Goal: Information Seeking & Learning: Learn about a topic

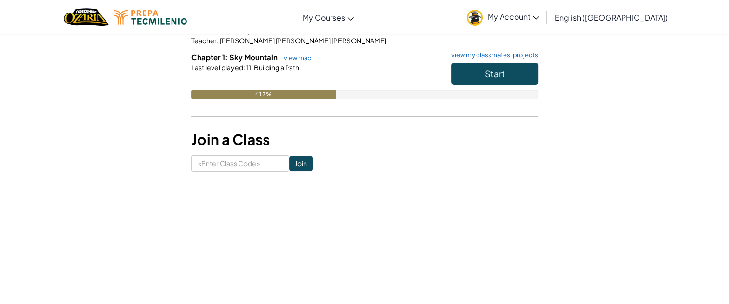
scroll to position [110, 0]
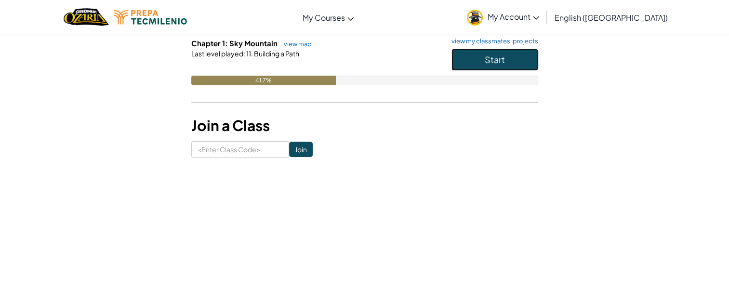
click at [452, 61] on button "Start" at bounding box center [495, 60] width 87 height 22
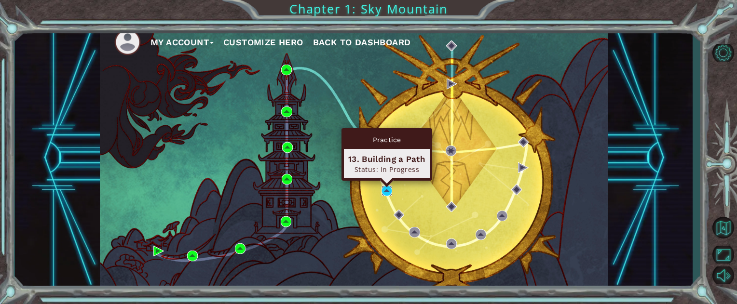
click at [387, 188] on img at bounding box center [386, 191] width 11 height 11
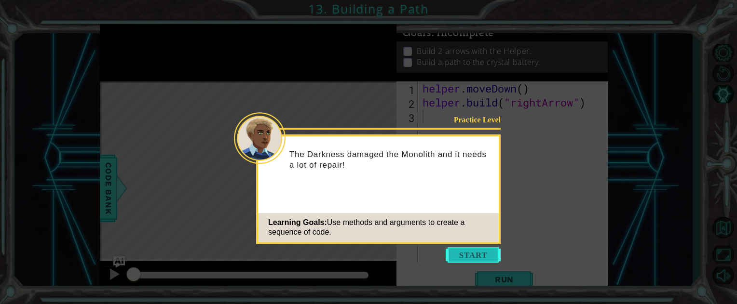
click at [483, 258] on button "Start" at bounding box center [472, 254] width 55 height 15
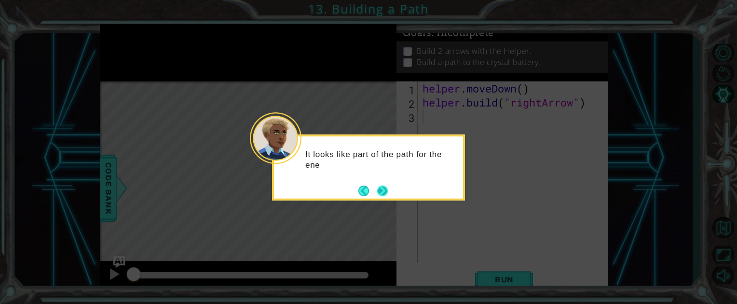
click at [384, 191] on button "Next" at bounding box center [382, 191] width 11 height 11
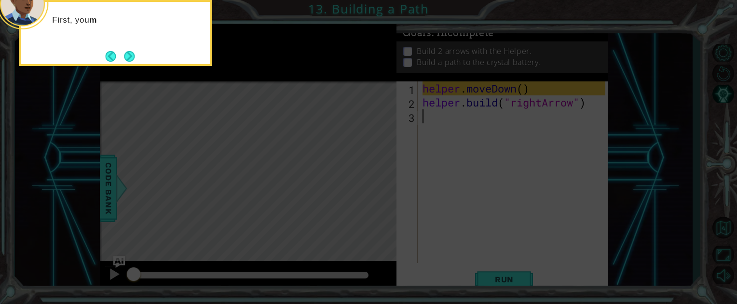
click at [384, 191] on icon at bounding box center [368, 45] width 737 height 517
click at [134, 54] on button "Next" at bounding box center [129, 56] width 11 height 11
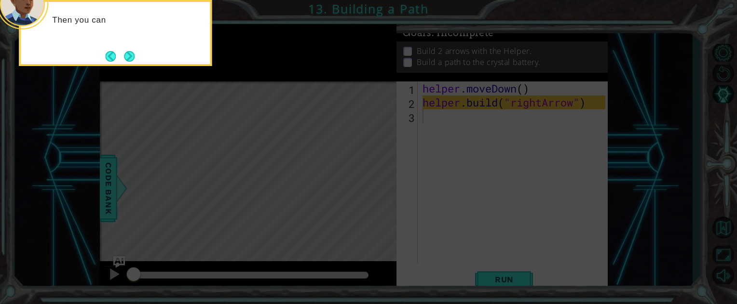
click at [134, 54] on button "Next" at bounding box center [129, 56] width 11 height 11
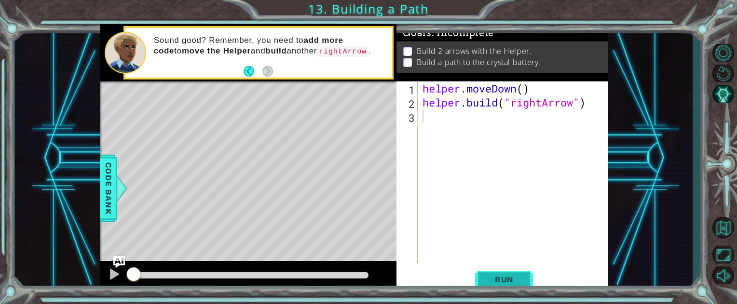
click at [479, 276] on button "Run" at bounding box center [504, 279] width 58 height 21
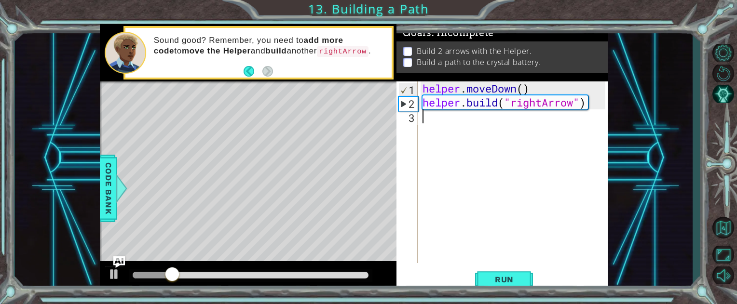
click at [482, 120] on div "helper . moveDown ( ) helper . build ( "rightArrow" )" at bounding box center [514, 186] width 189 height 210
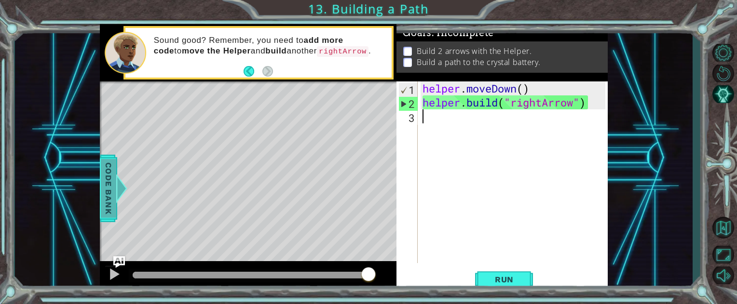
click at [111, 190] on span "Code Bank" at bounding box center [108, 188] width 15 height 59
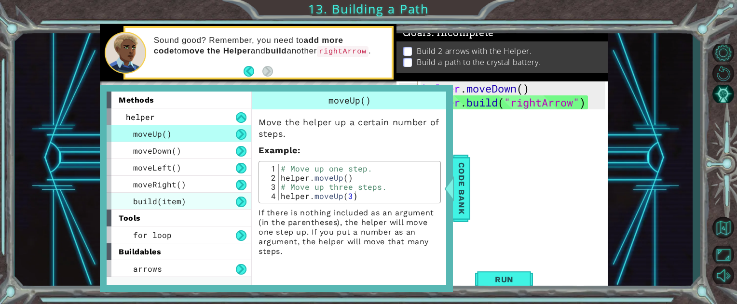
click at [166, 202] on span "build(item)" at bounding box center [159, 201] width 53 height 10
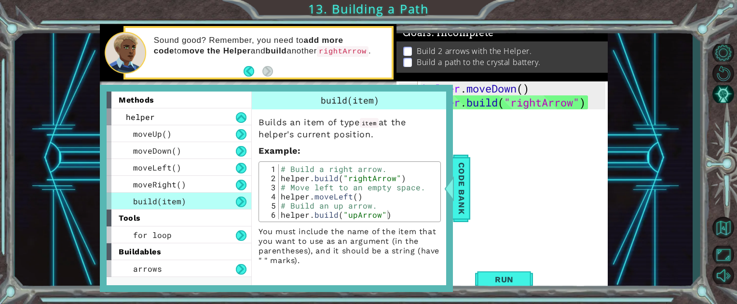
click at [236, 197] on button at bounding box center [241, 202] width 11 height 11
click at [478, 137] on div "helper . moveDown ( ) helper . build ( "rightArrow" )" at bounding box center [514, 186] width 189 height 210
click at [454, 167] on span "Code Bank" at bounding box center [461, 188] width 15 height 59
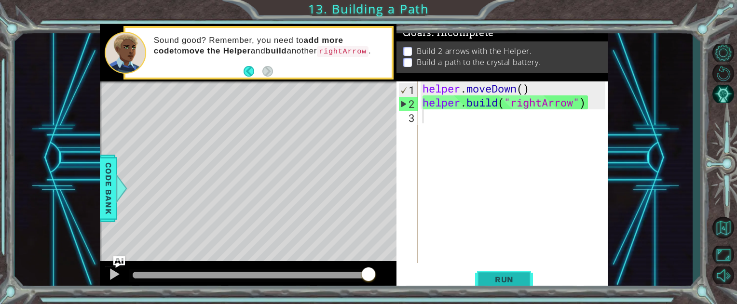
click at [490, 275] on span "Run" at bounding box center [504, 280] width 38 height 10
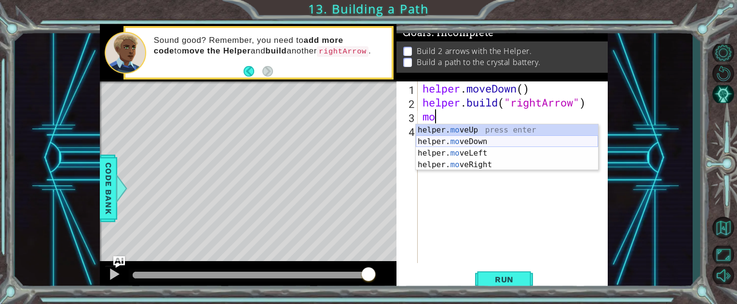
click at [457, 137] on div "helper. mo veUp press enter helper. mo veDown press enter helper. mo veLeft pre…" at bounding box center [507, 158] width 182 height 69
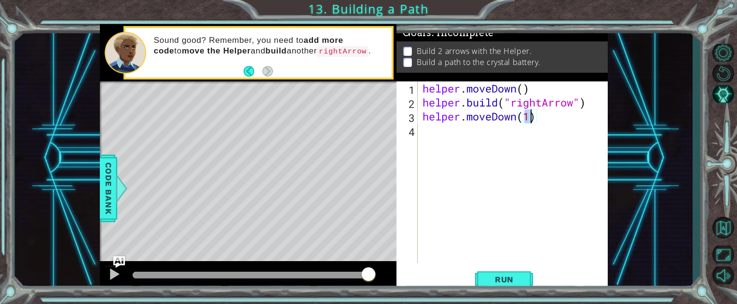
click at [480, 268] on div "helper.moveDown(1) 1 2 3 4 helper . moveDown ( ) helper . build ( "rightArrow" …" at bounding box center [501, 186] width 211 height 211
click at [484, 273] on button "Run" at bounding box center [504, 279] width 58 height 21
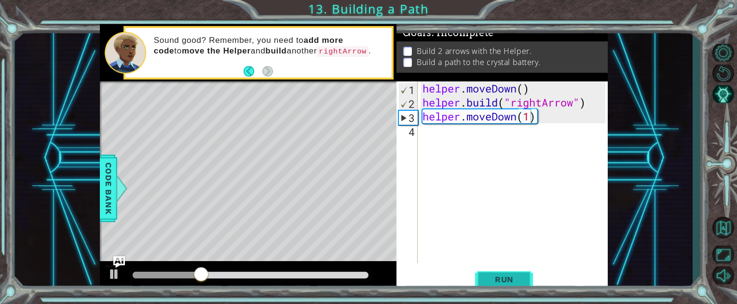
click at [484, 273] on button "Run" at bounding box center [504, 279] width 58 height 21
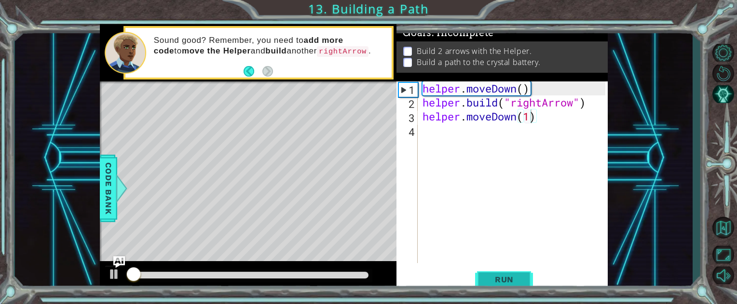
click at [484, 273] on button "Run" at bounding box center [504, 279] width 58 height 21
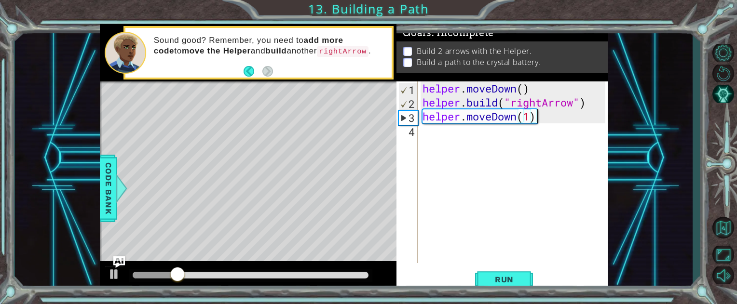
click at [563, 117] on div "helper . moveDown ( ) helper . build ( "rightArrow" ) helper . moveDown ( 1 )" at bounding box center [514, 186] width 189 height 210
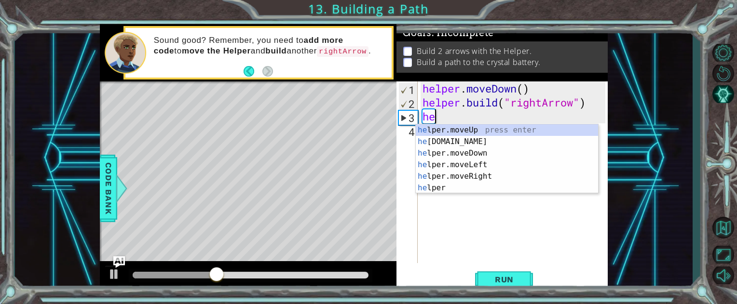
type textarea "h"
type textarea "[DOMAIN_NAME]("rightArrow")"
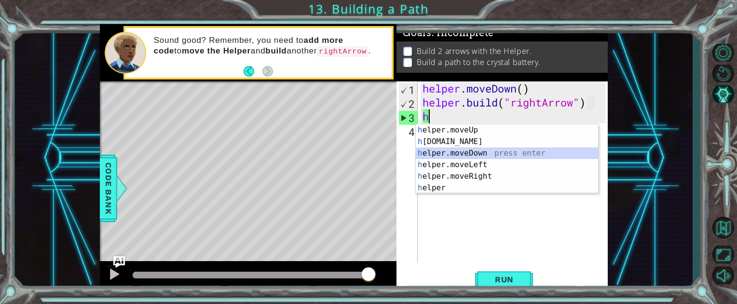
click at [523, 156] on div "h elper.moveUp press enter h [DOMAIN_NAME] press enter h elper.moveDown press e…" at bounding box center [507, 170] width 182 height 93
type textarea "helper.moveDown(1)"
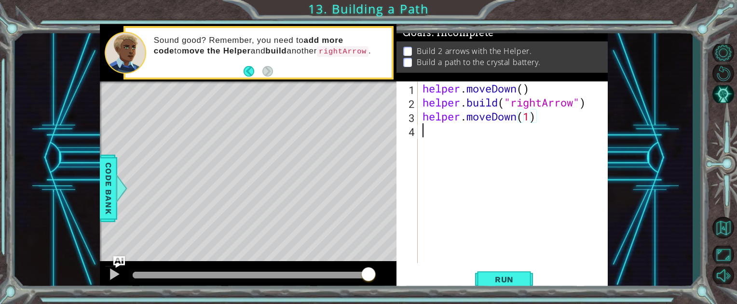
click at [512, 138] on div "helper . moveDown ( ) helper . build ( "rightArrow" ) helper . moveDown ( 1 )" at bounding box center [514, 186] width 189 height 210
click at [511, 144] on div "helper. bu ild press enter" at bounding box center [507, 155] width 182 height 35
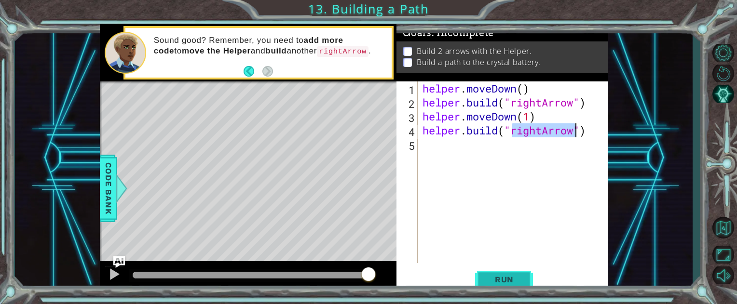
type textarea "[DOMAIN_NAME]("rightArrow")"
click at [507, 279] on span "Run" at bounding box center [504, 280] width 38 height 10
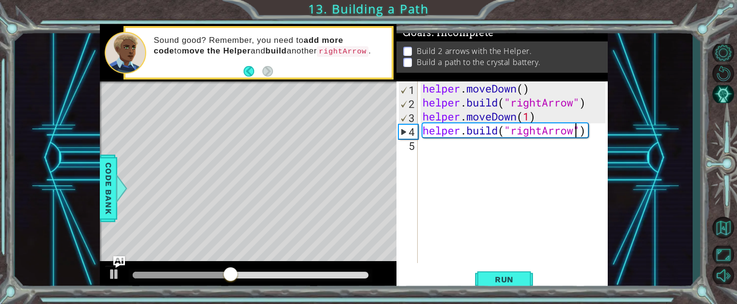
click at [242, 70] on div "Sound good? Remember, you need to add more code to move the Helper and build an…" at bounding box center [269, 52] width 244 height 45
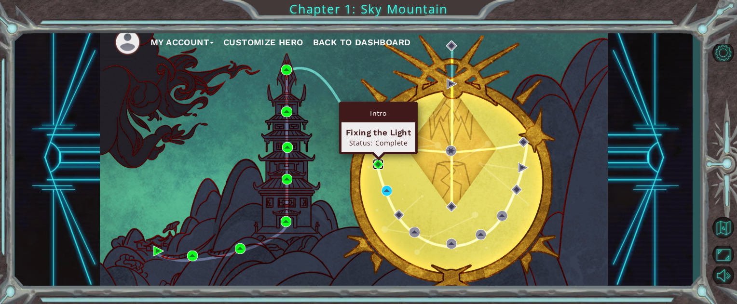
click at [378, 161] on img at bounding box center [378, 164] width 11 height 11
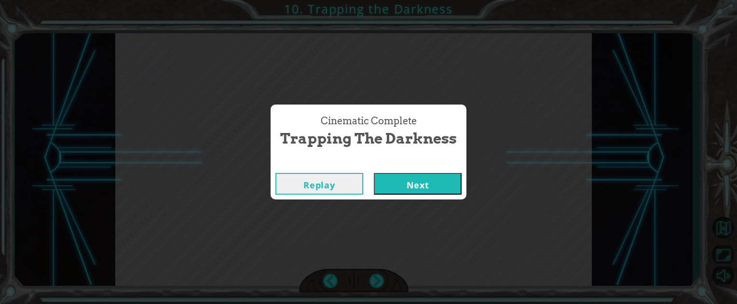
click at [428, 187] on button "Next" at bounding box center [418, 184] width 88 height 22
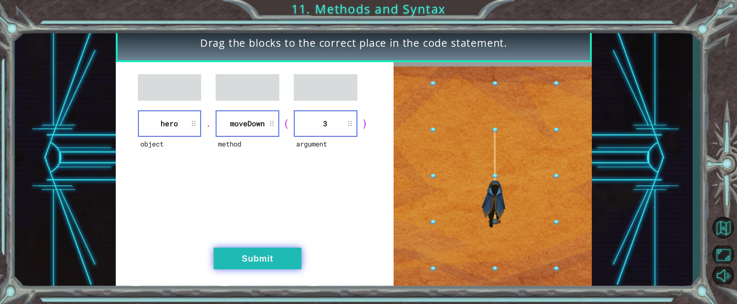
click at [274, 254] on button "Submit" at bounding box center [258, 259] width 88 height 22
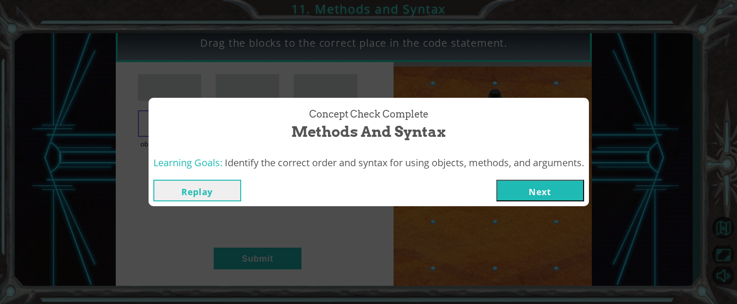
click at [559, 194] on button "Next" at bounding box center [540, 191] width 88 height 22
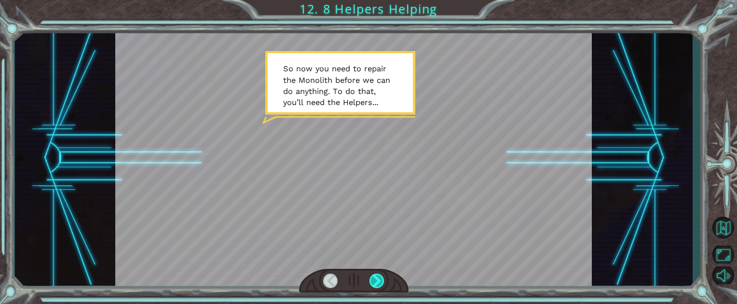
click at [376, 279] on div at bounding box center [376, 281] width 15 height 14
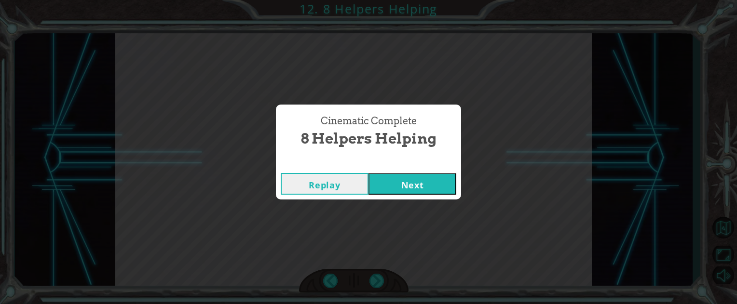
click at [427, 196] on div "Replay Next" at bounding box center [368, 183] width 185 height 31
click at [428, 193] on button "Next" at bounding box center [412, 184] width 88 height 22
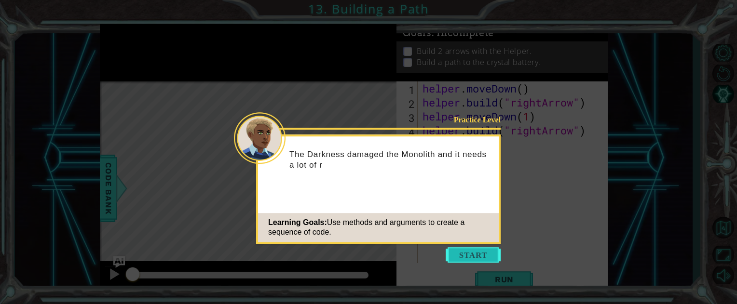
click at [469, 251] on button "Start" at bounding box center [472, 254] width 55 height 15
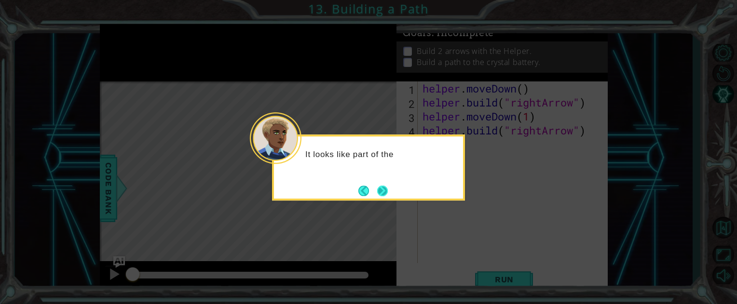
click at [382, 187] on button "Next" at bounding box center [382, 191] width 11 height 11
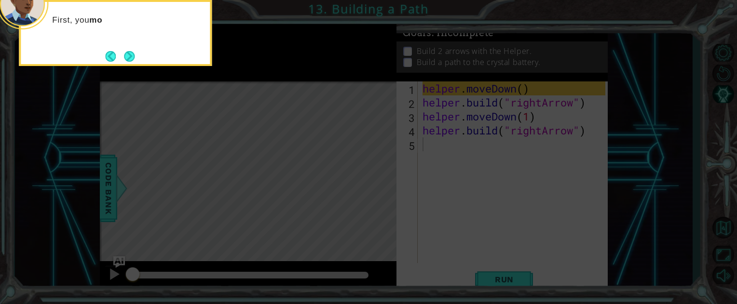
click at [423, 171] on icon at bounding box center [368, 45] width 737 height 517
click at [130, 57] on button "Next" at bounding box center [129, 56] width 17 height 17
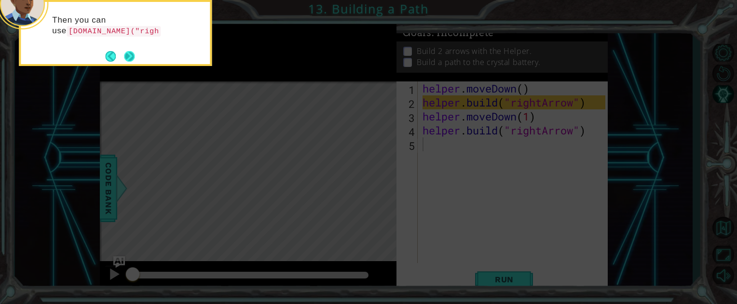
click at [128, 55] on button "Next" at bounding box center [130, 56] width 18 height 18
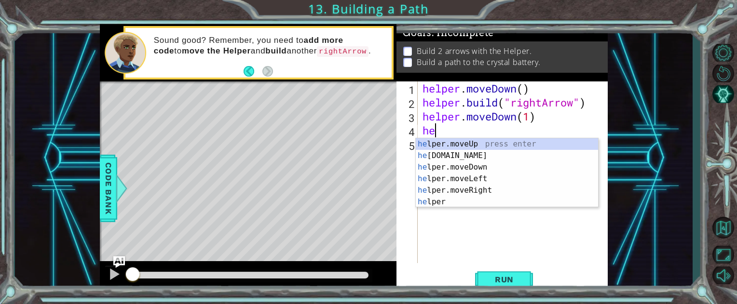
type textarea "h"
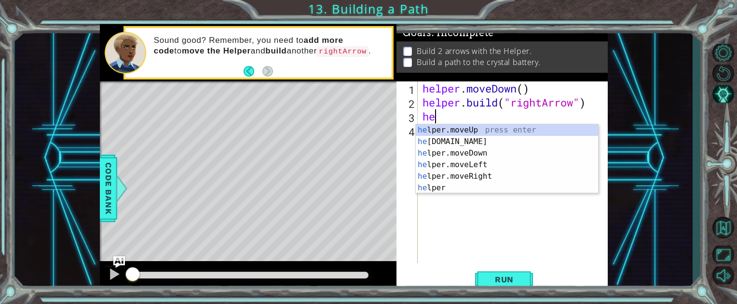
type textarea "h"
click at [442, 149] on div "he lper.moveUp press enter he [DOMAIN_NAME] press enter he lper.moveDown press …" at bounding box center [507, 170] width 182 height 93
type textarea "helper.moveDown(1)"
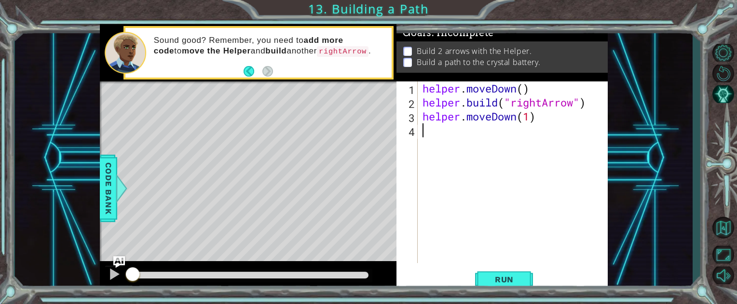
click at [471, 132] on div "helper . moveDown ( ) helper . build ( "rightArrow" ) helper . moveDown ( 1 )" at bounding box center [514, 186] width 189 height 210
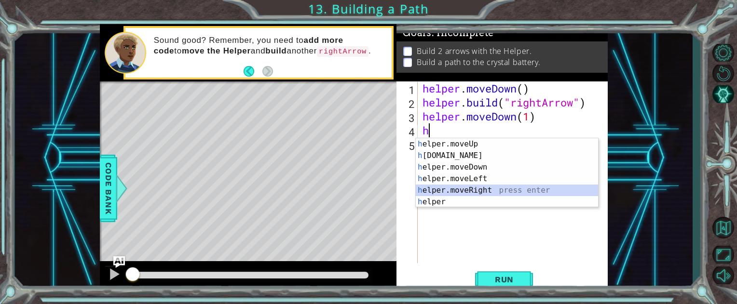
click at [477, 188] on div "h elper.moveUp press enter h [DOMAIN_NAME] press enter h elper.moveDown press e…" at bounding box center [507, 184] width 182 height 93
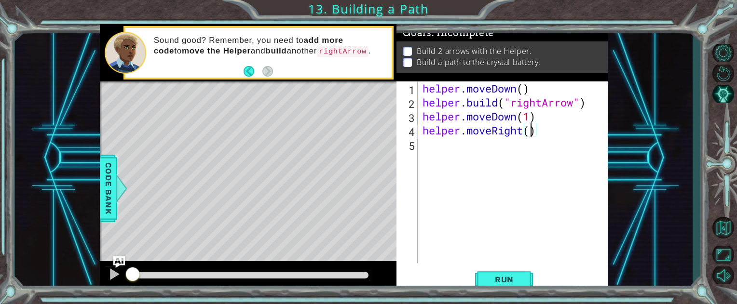
scroll to position [0, 5]
click at [479, 276] on button "Run" at bounding box center [504, 279] width 58 height 21
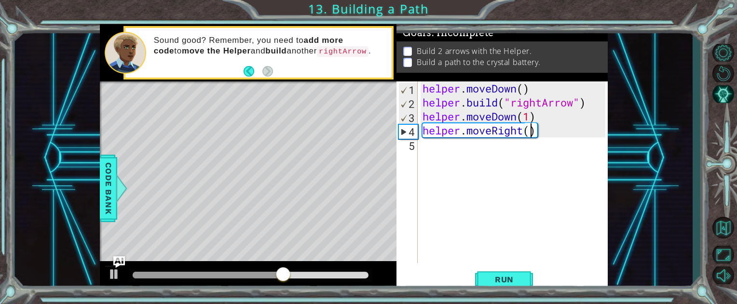
type textarea "helper.moveRight(2)"
click at [523, 274] on button "Run" at bounding box center [504, 279] width 58 height 21
click at [540, 129] on div "helper . moveDown ( ) helper . build ( "rightArrow" ) helper . moveDown ( 1 ) h…" at bounding box center [514, 186] width 189 height 210
type textarea "helper.moveRight(2)"
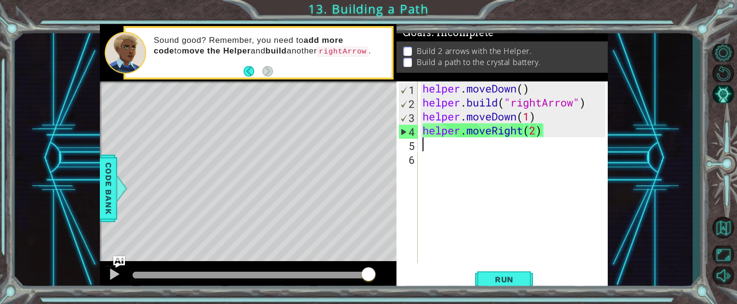
click at [524, 148] on div "helper . moveDown ( ) helper . build ( "rightArrow" ) helper . moveDown ( 1 ) h…" at bounding box center [514, 186] width 189 height 210
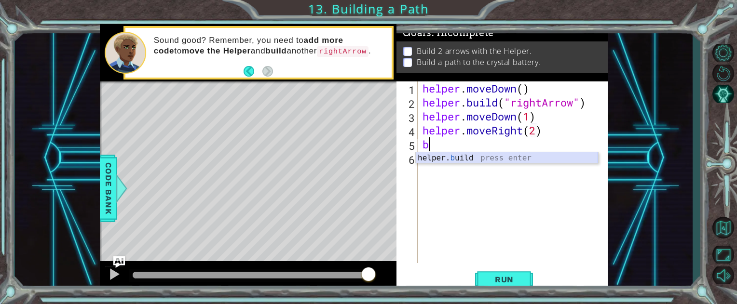
click at [511, 158] on div "helper. b uild press enter" at bounding box center [507, 169] width 182 height 35
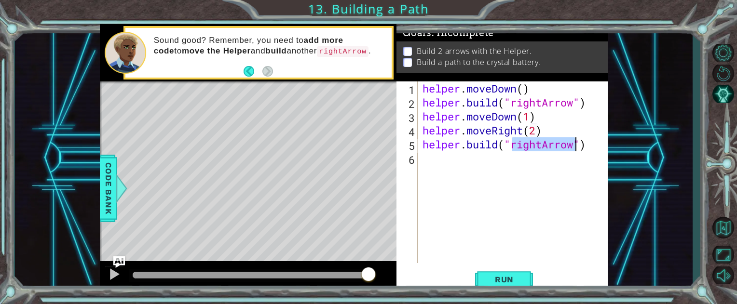
click at [537, 131] on div "helper . moveDown ( ) helper . build ( "rightArrow" ) helper . moveDown ( 1 ) h…" at bounding box center [514, 186] width 189 height 210
click at [505, 276] on span "Run" at bounding box center [504, 280] width 38 height 10
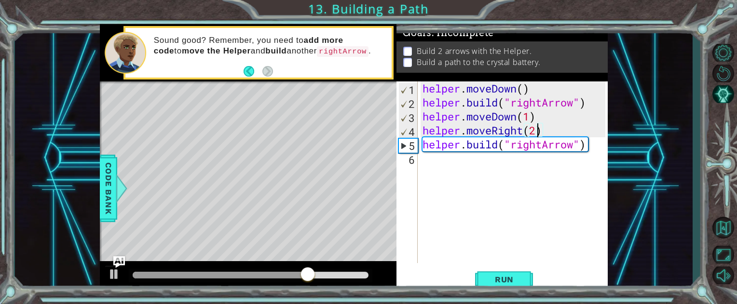
click at [541, 122] on div "helper . moveDown ( ) helper . build ( "rightArrow" ) helper . moveDown ( 1 ) h…" at bounding box center [514, 186] width 189 height 210
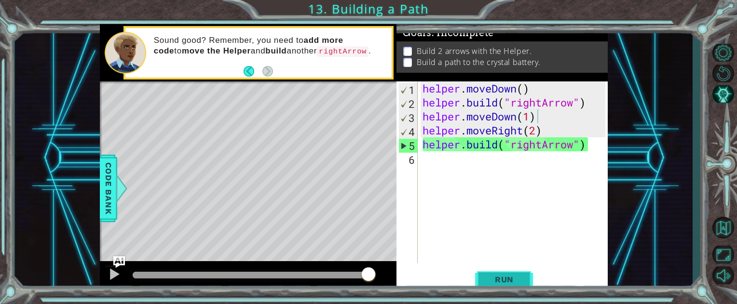
click at [512, 274] on button "Run" at bounding box center [504, 279] width 58 height 21
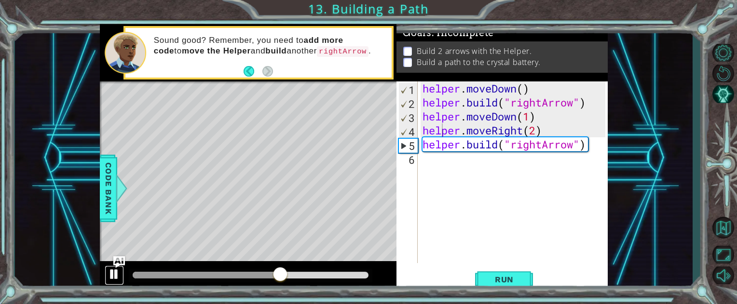
click at [121, 269] on button at bounding box center [114, 276] width 19 height 20
click at [725, 96] on button "AI Hint" at bounding box center [723, 94] width 28 height 18
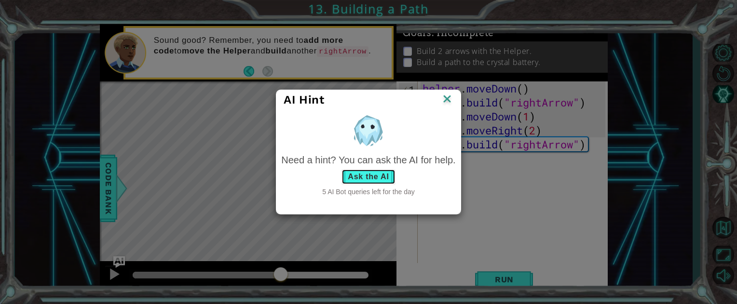
click at [380, 175] on button "Ask the AI" at bounding box center [368, 176] width 54 height 15
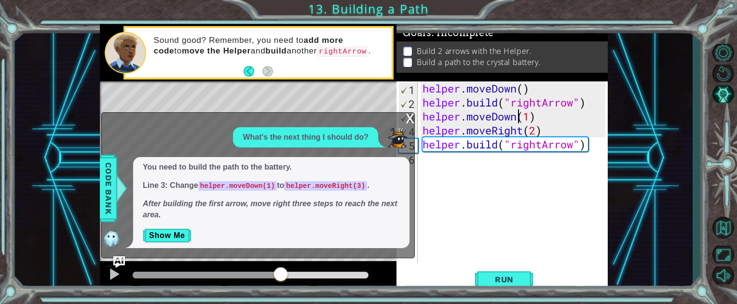
click at [521, 113] on div "helper . moveDown ( ) helper . build ( "rightArrow" ) helper . moveDown ( 1 ) h…" at bounding box center [514, 186] width 189 height 210
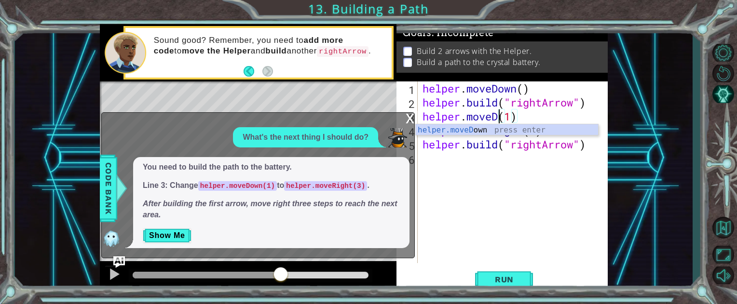
scroll to position [0, 3]
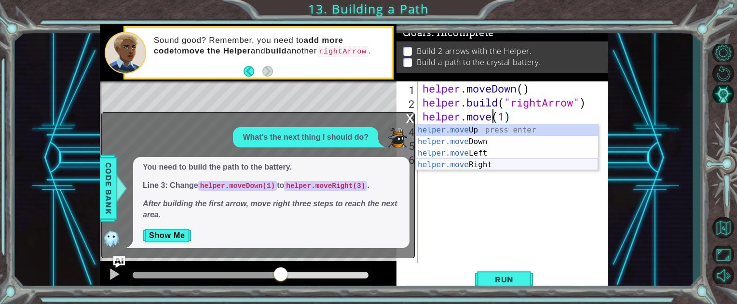
click at [505, 165] on div "helper.move Up press enter helper.move Down press enter helper.move Left press …" at bounding box center [507, 158] width 182 height 69
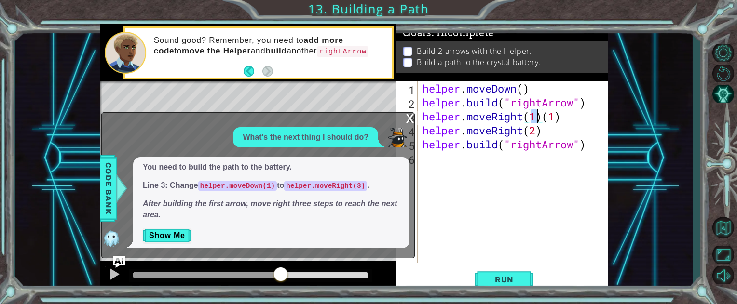
click at [567, 117] on div "helper . moveDown ( ) helper . build ( "rightArrow" ) helper . moveRight ( 1 ) …" at bounding box center [514, 186] width 189 height 210
click at [536, 117] on div "helper . moveDown ( ) helper . build ( "rightArrow" ) helper . moveRight ( 1 ) …" at bounding box center [514, 186] width 189 height 210
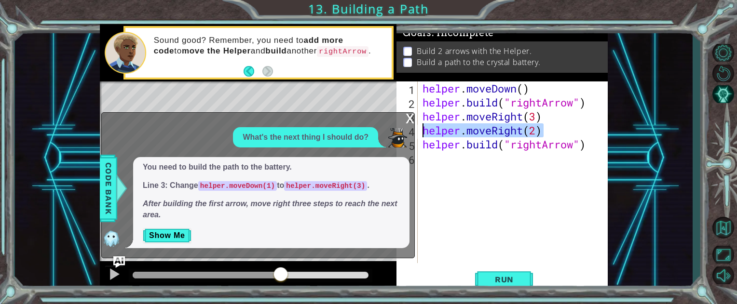
drag, startPoint x: 544, startPoint y: 136, endPoint x: 425, endPoint y: 134, distance: 119.1
click at [425, 134] on div "helper . moveDown ( ) helper . build ( "rightArrow" ) helper . moveRight ( 3 ) …" at bounding box center [514, 186] width 189 height 210
type textarea "helper.moveRight(2)"
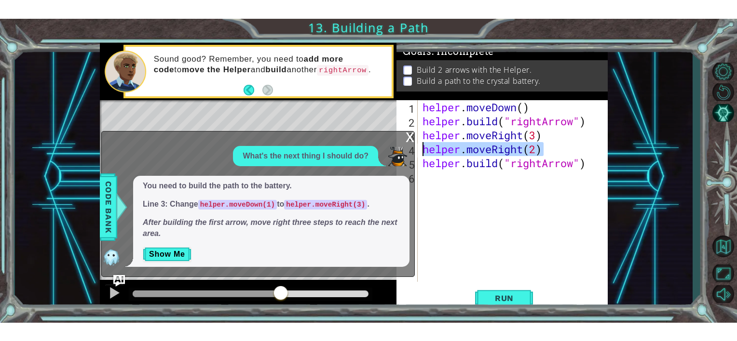
scroll to position [0, 0]
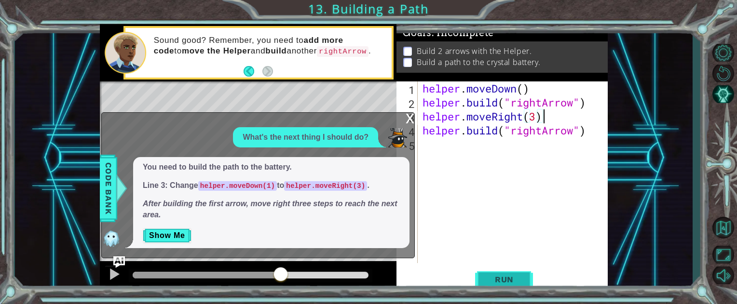
type textarea "helper.moveRight(3)"
click at [507, 281] on span "Run" at bounding box center [504, 280] width 38 height 10
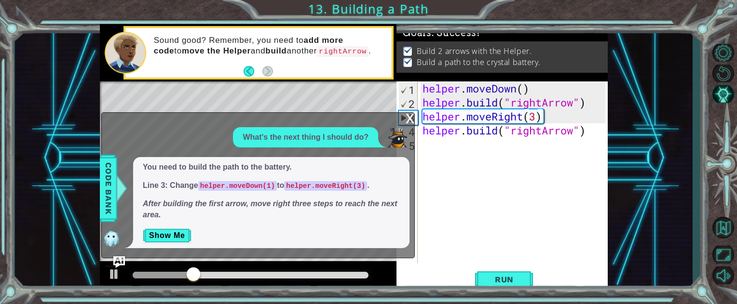
click at [411, 121] on div "x" at bounding box center [409, 118] width 9 height 10
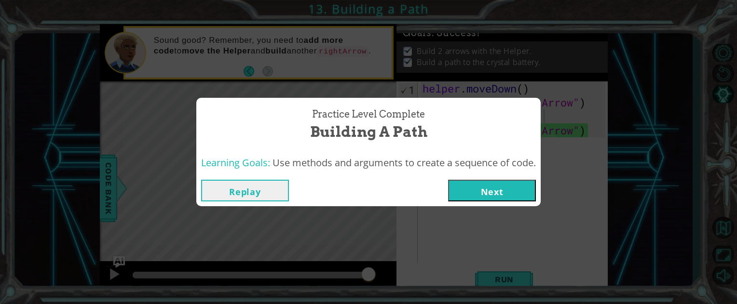
click at [500, 193] on button "Next" at bounding box center [492, 191] width 88 height 22
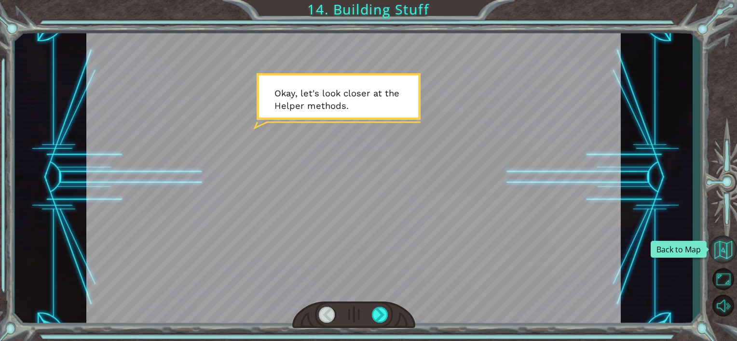
click at [723, 243] on button "Back to Map" at bounding box center [723, 250] width 28 height 28
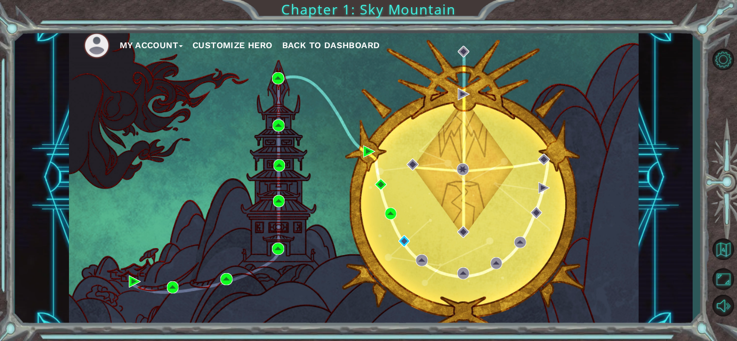
click at [417, 275] on div "My Account Customize Hero Back to Dashboard" at bounding box center [353, 177] width 569 height 300
click at [426, 264] on img at bounding box center [422, 261] width 12 height 12
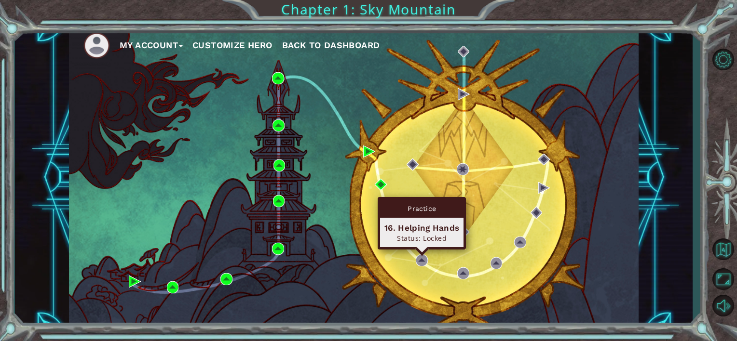
click at [417, 275] on div "My Account Customize Hero Back to Dashboard" at bounding box center [353, 177] width 569 height 300
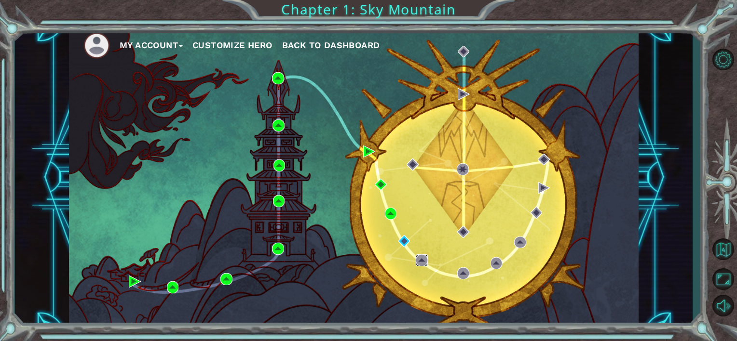
click at [426, 259] on img at bounding box center [422, 261] width 12 height 12
click at [422, 263] on img at bounding box center [422, 261] width 12 height 12
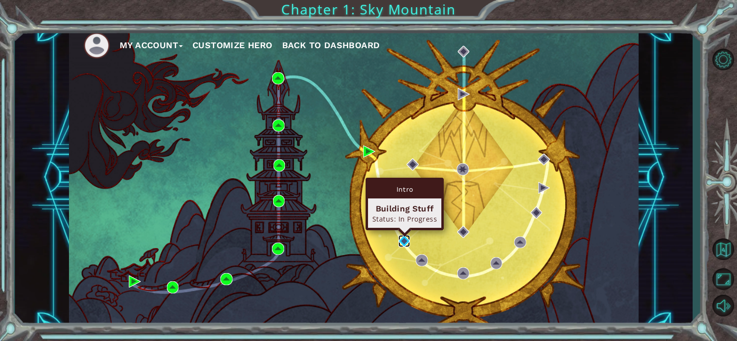
click at [406, 241] on img at bounding box center [404, 241] width 12 height 12
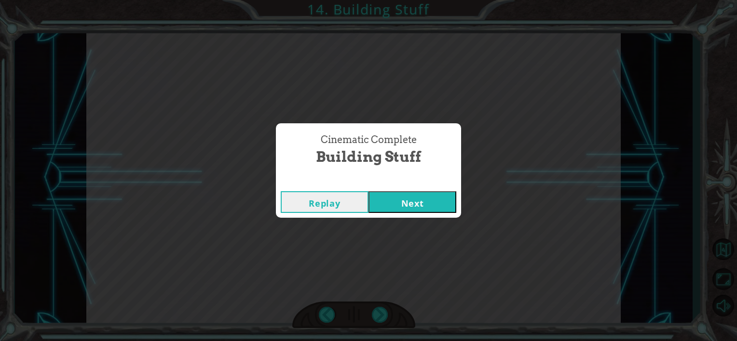
click at [429, 200] on button "Next" at bounding box center [412, 202] width 88 height 22
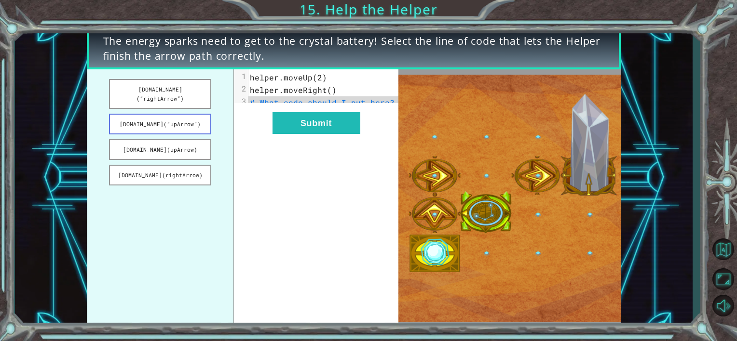
click at [205, 115] on button "[DOMAIN_NAME](“upArrow”)" at bounding box center [160, 124] width 102 height 21
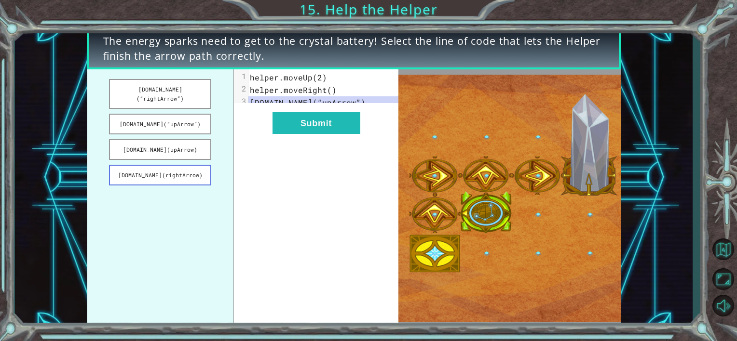
click at [196, 165] on button "[DOMAIN_NAME](rightArrow)" at bounding box center [160, 175] width 102 height 21
click at [189, 115] on button "[DOMAIN_NAME](“upArrow”)" at bounding box center [160, 124] width 102 height 21
click at [190, 165] on button "[DOMAIN_NAME](rightArrow)" at bounding box center [160, 175] width 102 height 21
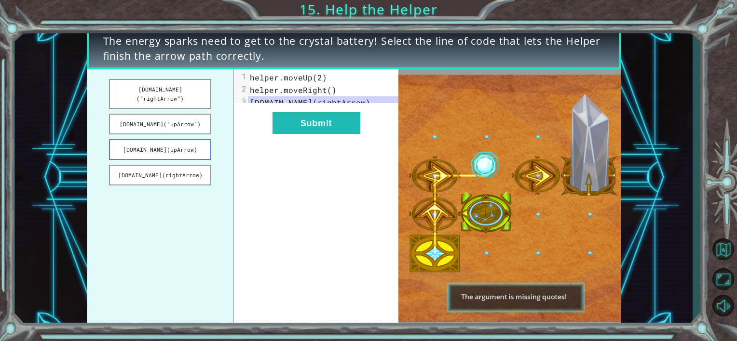
click at [190, 139] on button "[DOMAIN_NAME](upArrow)" at bounding box center [160, 149] width 102 height 21
click at [189, 114] on button "[DOMAIN_NAME](“upArrow”)" at bounding box center [160, 124] width 102 height 21
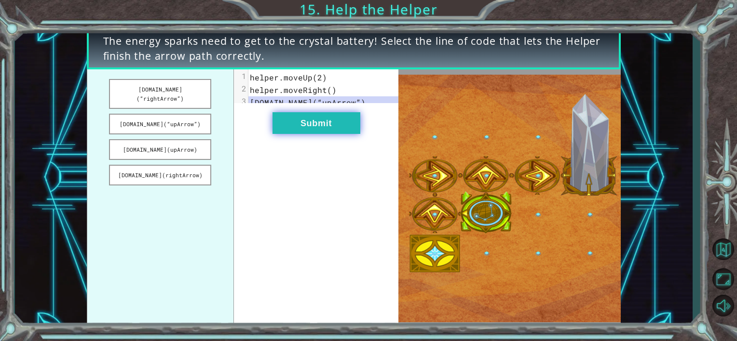
click at [307, 134] on button "Submit" at bounding box center [316, 123] width 88 height 22
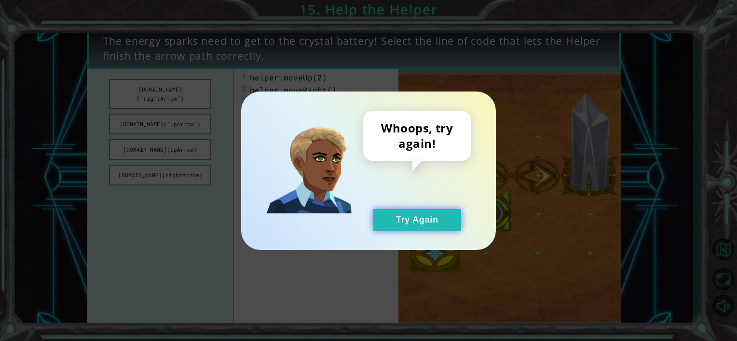
click at [397, 215] on button "Try Again" at bounding box center [417, 220] width 88 height 22
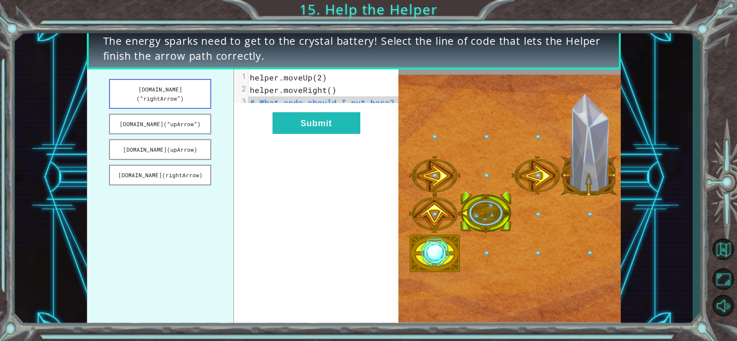
click at [191, 88] on button "[DOMAIN_NAME](“rightArrow”)" at bounding box center [160, 94] width 102 height 30
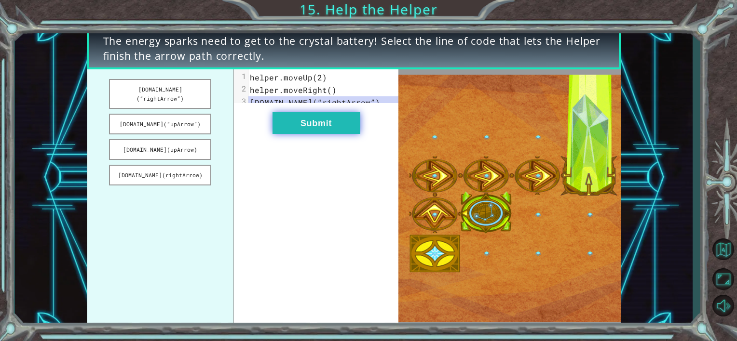
click at [344, 132] on button "Submit" at bounding box center [316, 123] width 88 height 22
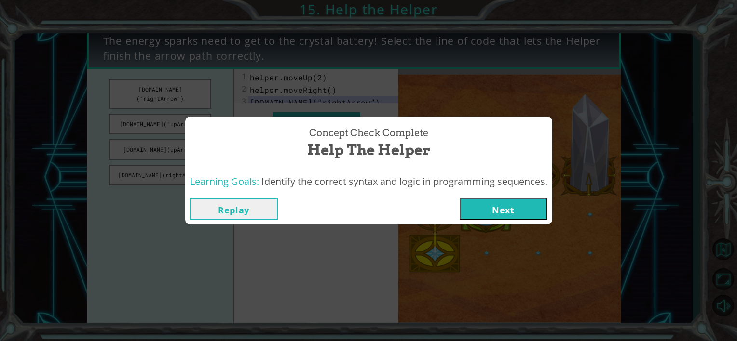
click at [501, 214] on button "Next" at bounding box center [503, 209] width 88 height 22
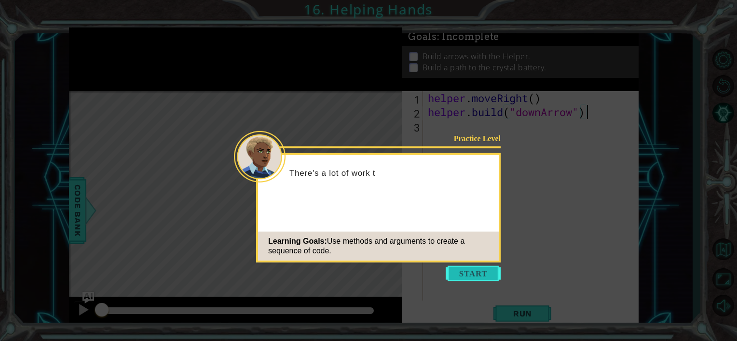
click at [486, 268] on button "Start" at bounding box center [472, 273] width 55 height 15
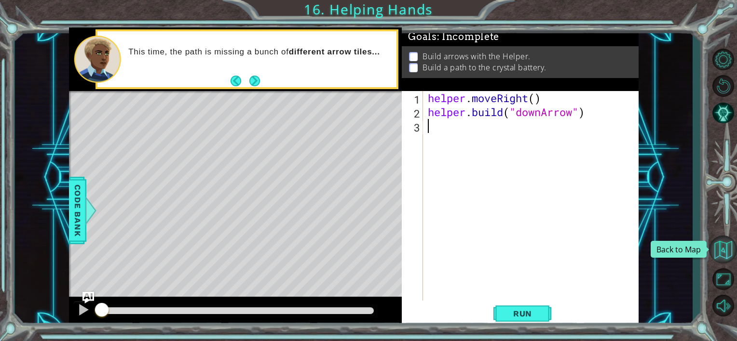
click at [715, 246] on button "Back to Map" at bounding box center [723, 250] width 28 height 28
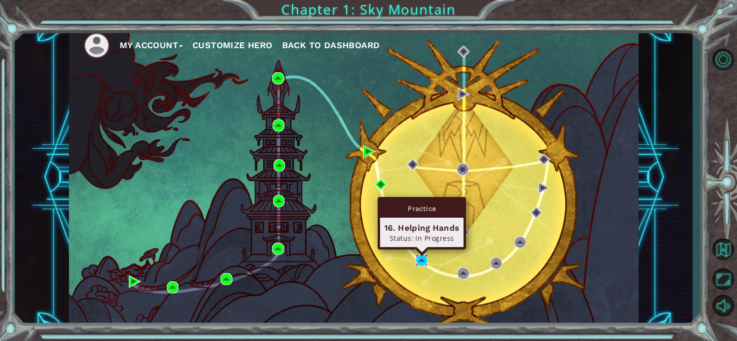
click at [420, 258] on img at bounding box center [422, 261] width 12 height 12
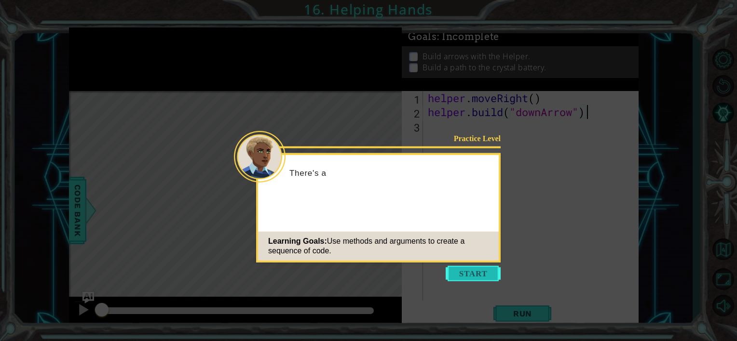
click at [472, 272] on button "Start" at bounding box center [472, 273] width 55 height 15
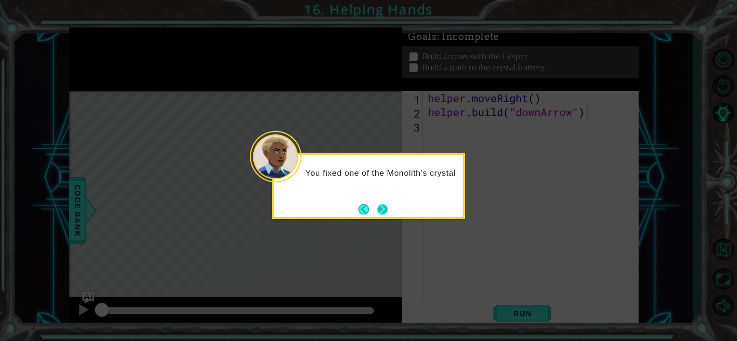
click at [387, 202] on button "Next" at bounding box center [382, 209] width 17 height 17
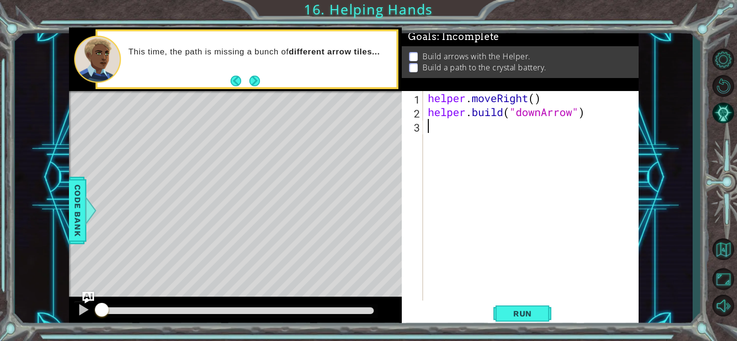
click at [458, 137] on div "helper . moveRight ( ) helper . build ( "downArrow" )" at bounding box center [533, 210] width 215 height 238
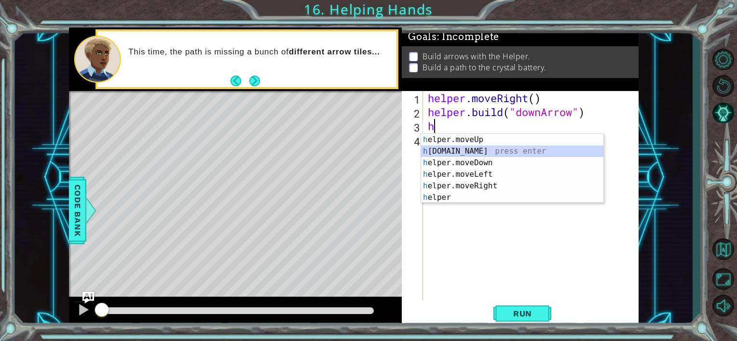
click at [457, 149] on div "h elper.moveUp press enter h [DOMAIN_NAME] press enter h elper.moveDown press e…" at bounding box center [512, 180] width 182 height 93
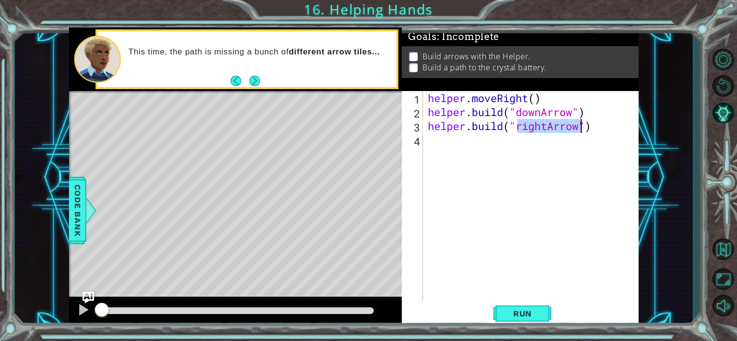
click at [577, 133] on div "helper . moveRight ( ) helper . build ( "downArrow" ) helper . build ( "rightAr…" at bounding box center [531, 196] width 210 height 210
click at [578, 133] on div "helper . moveRight ( ) helper . build ( "downArrow" ) helper . build ( "rightAr…" at bounding box center [533, 210] width 215 height 238
click at [606, 125] on div "helper . moveRight ( ) helper . build ( "downArrow" ) helper . build ( "rightAr…" at bounding box center [533, 210] width 215 height 238
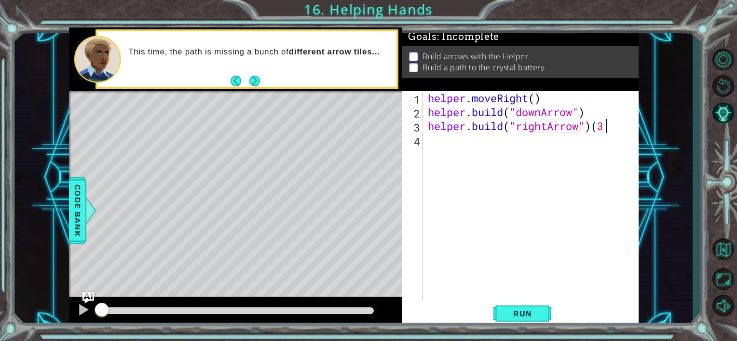
type textarea "[DOMAIN_NAME]("rightArrow")(3)"
click at [555, 147] on div "helper . moveRight ( ) helper . build ( "downArrow" ) helper . build ( "rightAr…" at bounding box center [533, 210] width 215 height 238
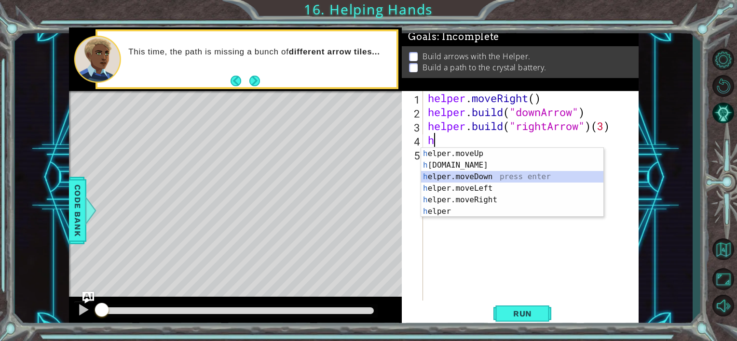
click at [528, 178] on div "h elper.moveUp press enter h [DOMAIN_NAME] press enter h elper.moveDown press e…" at bounding box center [512, 194] width 182 height 93
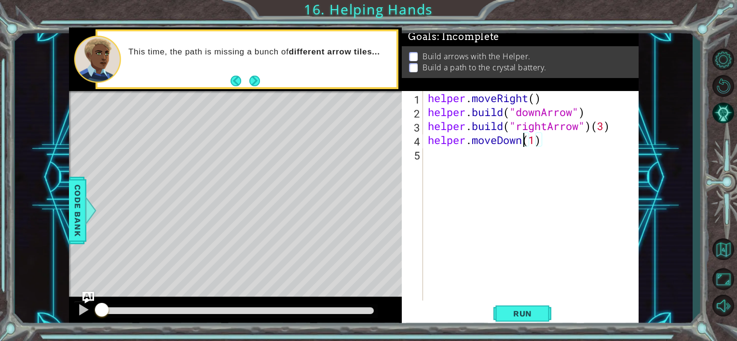
click at [522, 141] on div "helper . moveRight ( ) helper . build ( "downArrow" ) helper . build ( "rightAr…" at bounding box center [533, 210] width 215 height 238
click at [531, 154] on div "helper.moveUp press enter" at bounding box center [512, 165] width 182 height 35
click at [554, 142] on div "helper . moveRight ( ) helper . build ( "downArrow" ) helper . build ( "rightAr…" at bounding box center [533, 210] width 215 height 238
click at [519, 141] on div "helper . moveRight ( ) helper . build ( "downArrow" ) helper . build ( "rightAr…" at bounding box center [533, 210] width 215 height 238
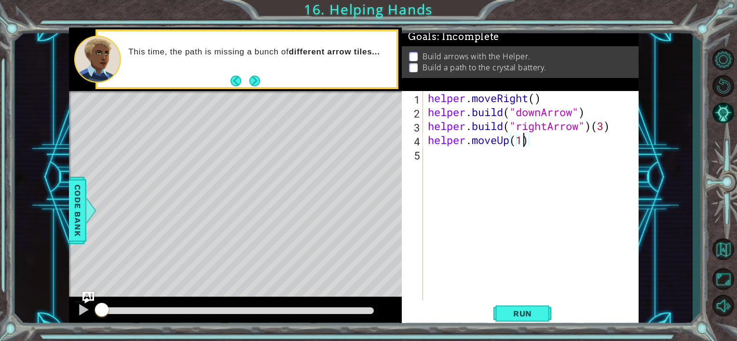
click at [522, 143] on div "helper . moveRight ( ) helper . build ( "downArrow" ) helper . build ( "rightAr…" at bounding box center [533, 210] width 215 height 238
click at [505, 304] on span "Run" at bounding box center [522, 314] width 38 height 10
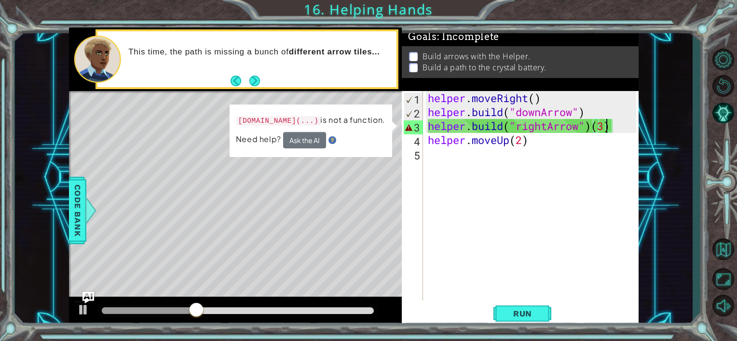
click at [607, 127] on div "helper . moveRight ( ) helper . build ( "downArrow" ) helper . build ( "rightAr…" at bounding box center [533, 210] width 215 height 238
click at [616, 127] on div "helper . moveRight ( ) helper . build ( "downArrow" ) helper . build ( "rightAr…" at bounding box center [533, 210] width 215 height 238
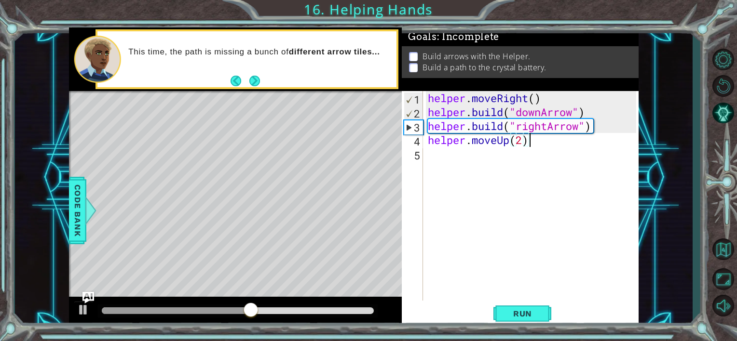
click at [622, 141] on div "helper . moveRight ( ) helper . build ( "downArrow" ) helper . build ( "rightAr…" at bounding box center [533, 210] width 215 height 238
click at [618, 132] on div "helper . moveRight ( ) helper . build ( "downArrow" ) helper . build ( "rightAr…" at bounding box center [533, 210] width 215 height 238
type textarea "[DOMAIN_NAME]("rightArrow")"
click at [618, 125] on div "helper . moveRight ( ) helper . build ( "downArrow" ) helper . build ( "rightAr…" at bounding box center [533, 210] width 215 height 238
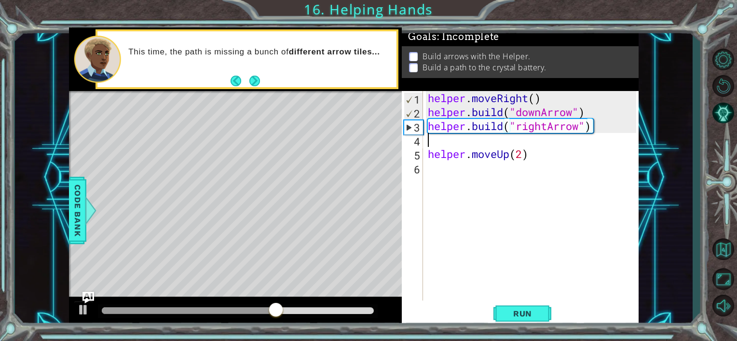
scroll to position [0, 0]
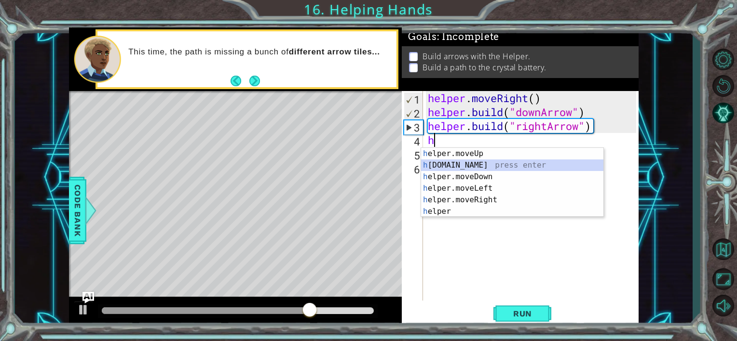
click at [551, 164] on div "h elper.moveUp press enter h [DOMAIN_NAME] press enter h elper.moveDown press e…" at bounding box center [512, 194] width 182 height 93
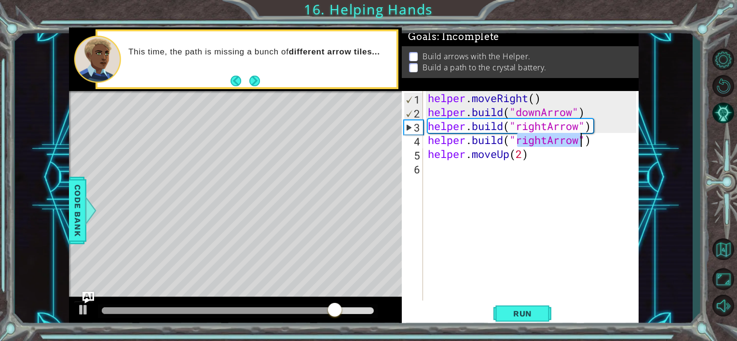
click at [573, 137] on div "helper . moveRight ( ) helper . build ( "downArrow" ) helper . build ( "rightAr…" at bounding box center [531, 196] width 210 height 210
click at [577, 138] on div "helper . moveRight ( ) helper . build ( "downArrow" ) helper . build ( "rightAr…" at bounding box center [533, 210] width 215 height 238
click at [578, 139] on div "helper . moveRight ( ) helper . build ( "downArrow" ) helper . build ( "rightAr…" at bounding box center [533, 210] width 215 height 238
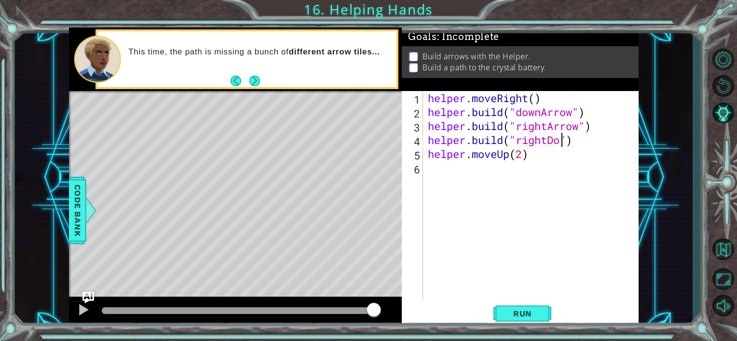
scroll to position [0, 6]
type textarea "[DOMAIN_NAME]("rightDown")"
click at [522, 304] on button "Run" at bounding box center [522, 314] width 58 height 24
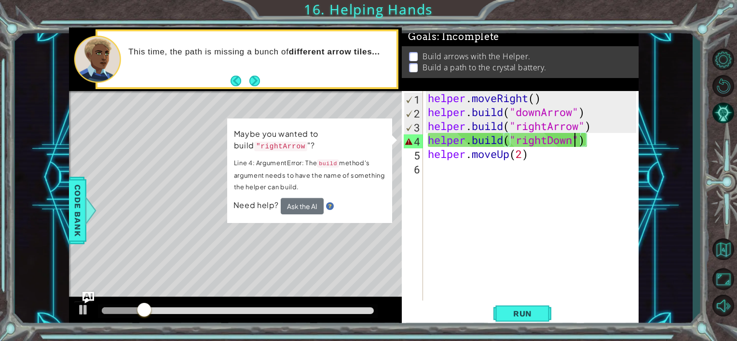
click at [573, 137] on div "helper . moveRight ( ) helper . build ( "downArrow" ) helper . build ( "rightAr…" at bounding box center [533, 210] width 215 height 238
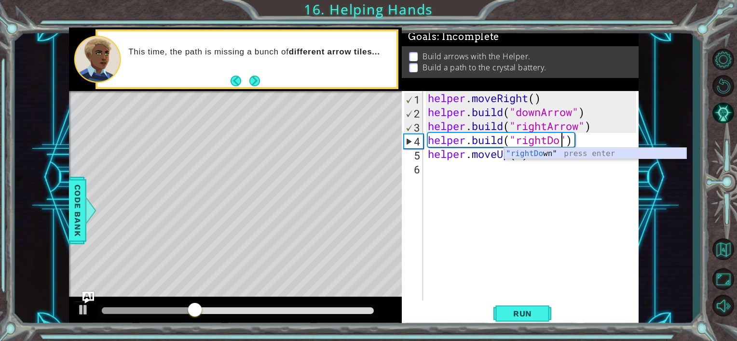
click at [569, 152] on div ""rightDo wn" press enter" at bounding box center [595, 165] width 182 height 35
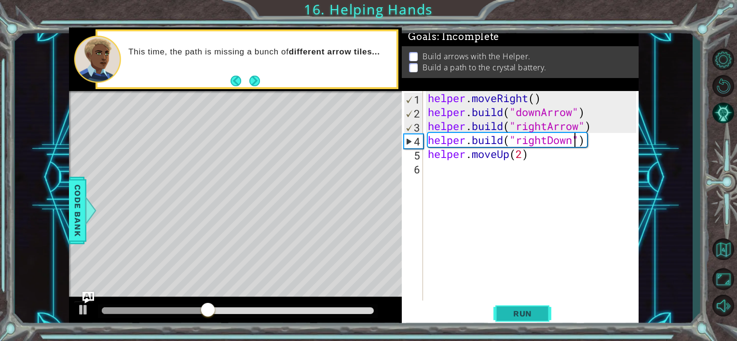
click at [514, 304] on button "Run" at bounding box center [522, 314] width 58 height 24
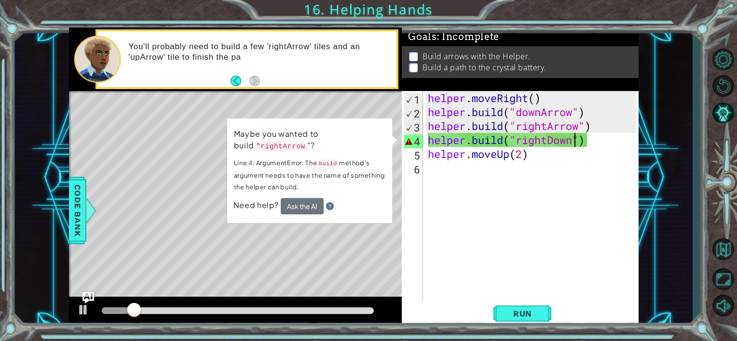
click at [569, 139] on div "helper . moveRight ( ) helper . build ( "downArrow" ) helper . build ( "rightAr…" at bounding box center [533, 210] width 215 height 238
click at [574, 139] on div "helper . moveRight ( ) helper . build ( "downArrow" ) helper . build ( "rightAr…" at bounding box center [533, 210] width 215 height 238
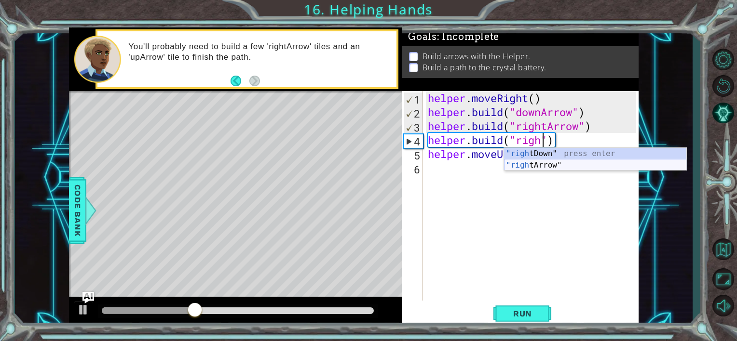
click at [573, 166] on div ""righ tDown" press enter "righ [PERSON_NAME]" press enter" at bounding box center [595, 171] width 182 height 46
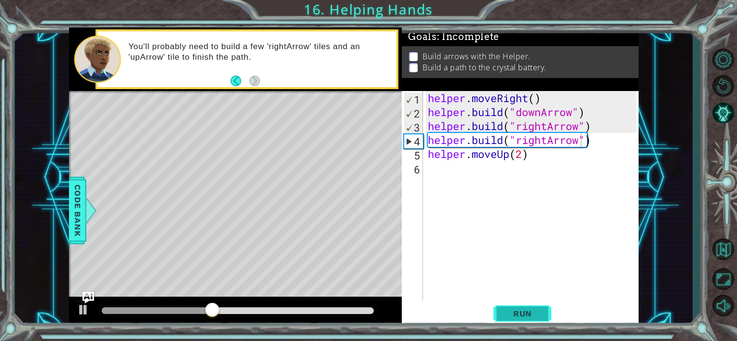
click at [531, 304] on span "Run" at bounding box center [522, 314] width 38 height 10
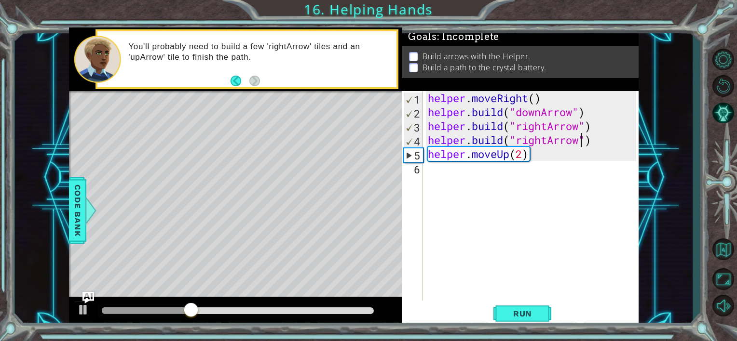
click at [511, 156] on div "helper . moveRight ( ) helper . build ( "downArrow" ) helper . build ( "rightAr…" at bounding box center [533, 210] width 215 height 238
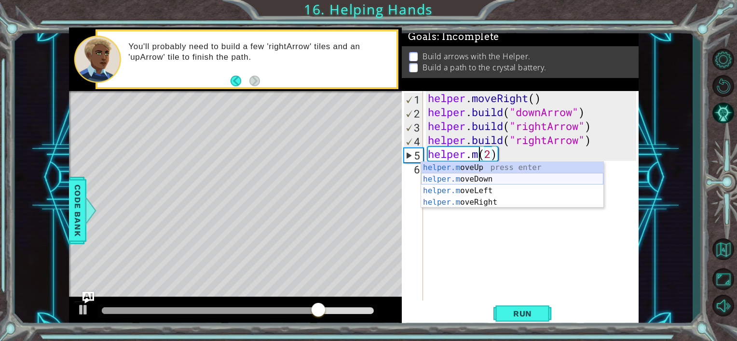
click at [534, 175] on div "helper.m oveUp press enter helper.m oveDown press enter helper.m oveLeft press …" at bounding box center [512, 196] width 182 height 69
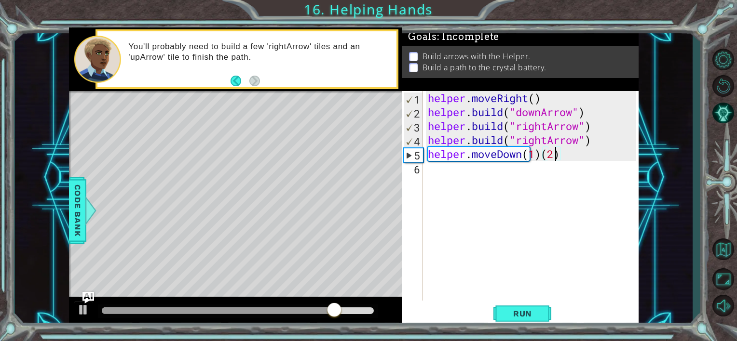
click at [558, 158] on div "helper . moveRight ( ) helper . build ( "downArrow" ) helper . build ( "rightAr…" at bounding box center [533, 210] width 215 height 238
click at [559, 156] on div "helper . moveRight ( ) helper . build ( "downArrow" ) helper . build ( "rightAr…" at bounding box center [533, 210] width 215 height 238
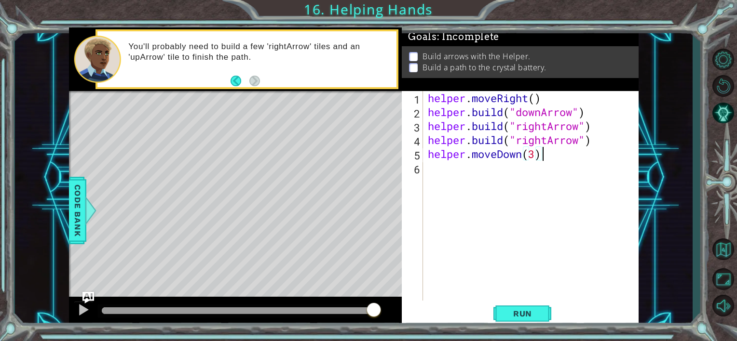
scroll to position [0, 4]
type textarea "helper.moveDown(3)"
click at [544, 304] on button "Run" at bounding box center [522, 314] width 58 height 24
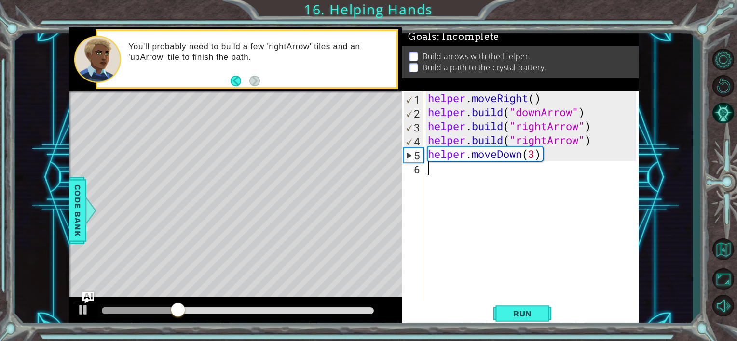
click at [509, 183] on div "helper . moveRight ( ) helper . build ( "downArrow" ) helper . build ( "rightAr…" at bounding box center [533, 210] width 215 height 238
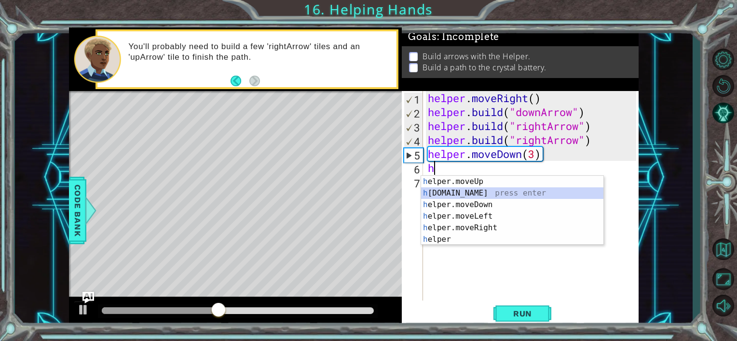
click at [502, 194] on div "h elper.moveUp press enter h [DOMAIN_NAME] press enter h elper.moveDown press e…" at bounding box center [512, 222] width 182 height 93
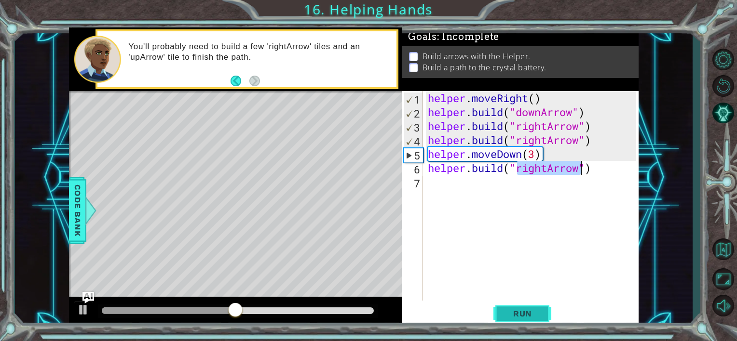
type textarea "[DOMAIN_NAME]("rightArrow")"
click at [510, 304] on span "Run" at bounding box center [522, 314] width 38 height 10
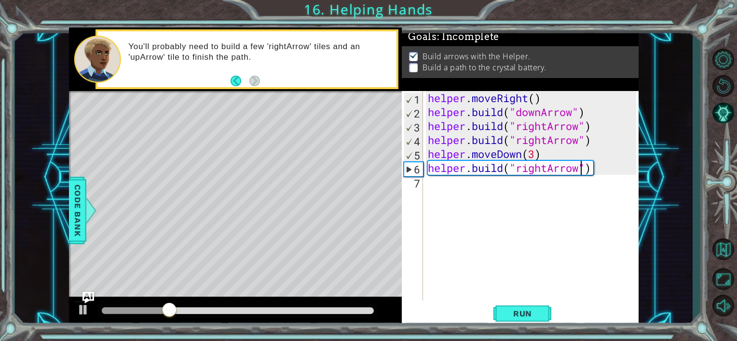
click at [484, 193] on div "helper . moveRight ( ) helper . build ( "downArrow" ) helper . build ( "rightAr…" at bounding box center [533, 210] width 215 height 238
click at [598, 167] on div "helper . moveRight ( ) helper . build ( "downArrow" ) helper . build ( "rightAr…" at bounding box center [533, 210] width 215 height 238
click at [595, 168] on div "helper . moveRight ( ) helper . build ( "downArrow" ) helper . build ( "rightAr…" at bounding box center [533, 210] width 215 height 238
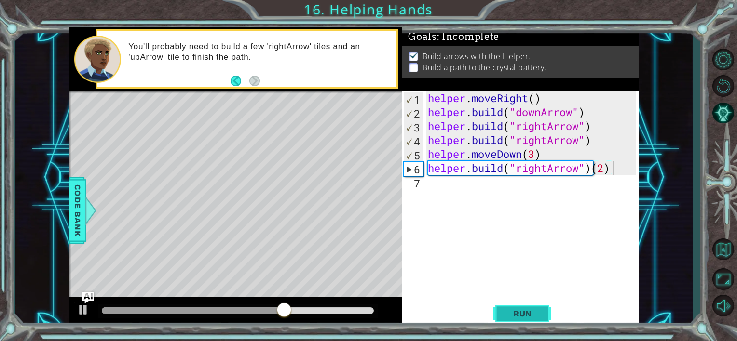
click at [541, 304] on button "Run" at bounding box center [522, 314] width 58 height 24
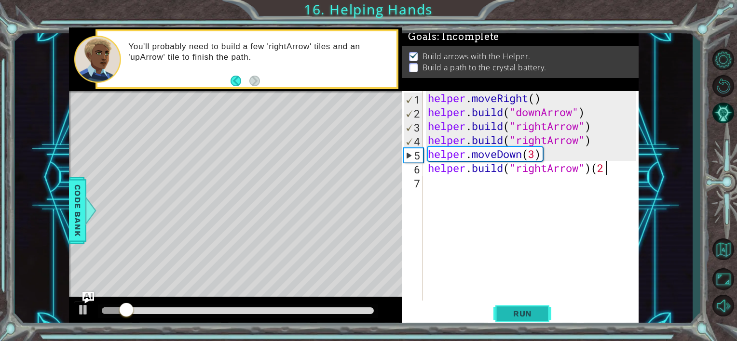
type textarea "[DOMAIN_NAME]("rightArrow")"
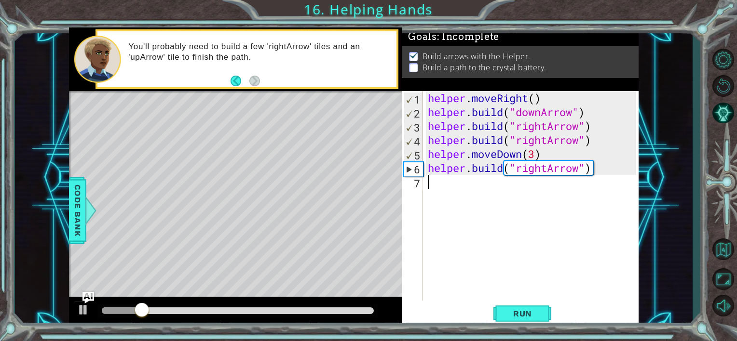
click at [465, 177] on div "helper . moveRight ( ) helper . build ( "downArrow" ) helper . build ( "rightAr…" at bounding box center [533, 210] width 215 height 238
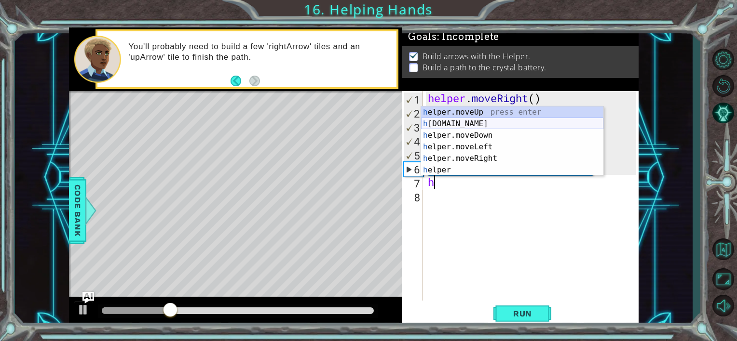
click at [494, 125] on div "h elper.moveUp press enter h [DOMAIN_NAME] press enter h elper.moveDown press e…" at bounding box center [512, 153] width 182 height 93
type textarea "[DOMAIN_NAME]("rightArrow")"
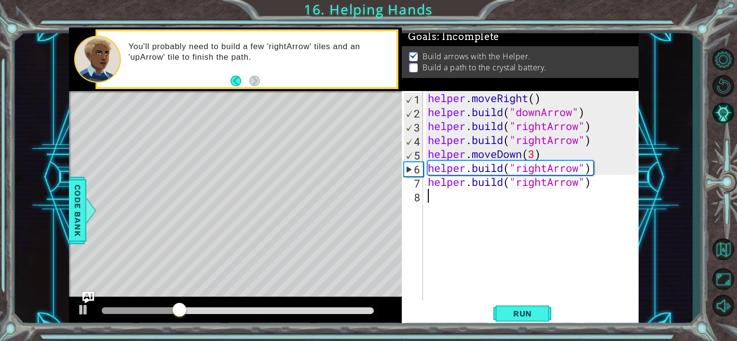
click at [473, 195] on div "helper . moveRight ( ) helper . build ( "downArrow" ) helper . build ( "rightAr…" at bounding box center [533, 210] width 215 height 238
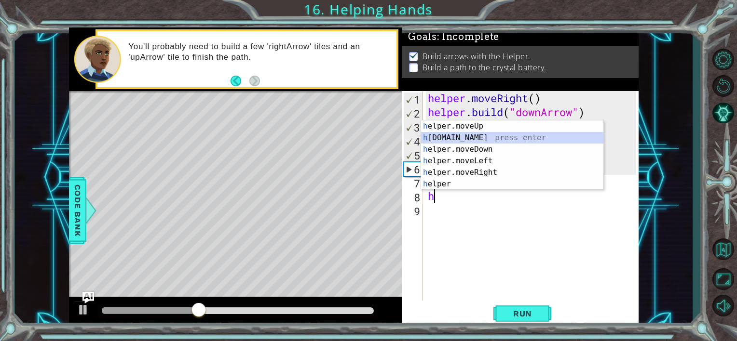
click at [492, 138] on div "h elper.moveUp press enter h [DOMAIN_NAME] press enter h elper.moveDown press e…" at bounding box center [512, 167] width 182 height 93
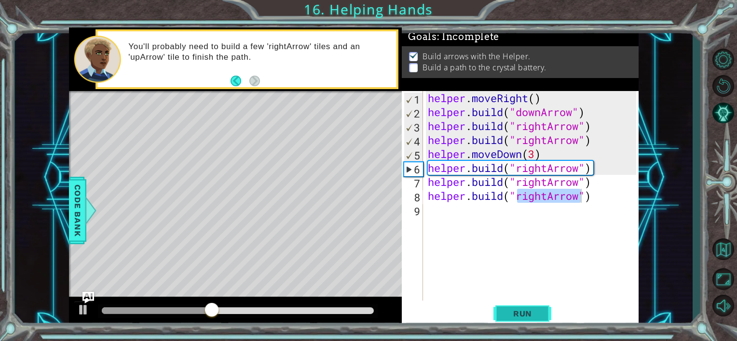
click at [496, 304] on button "Run" at bounding box center [522, 314] width 58 height 24
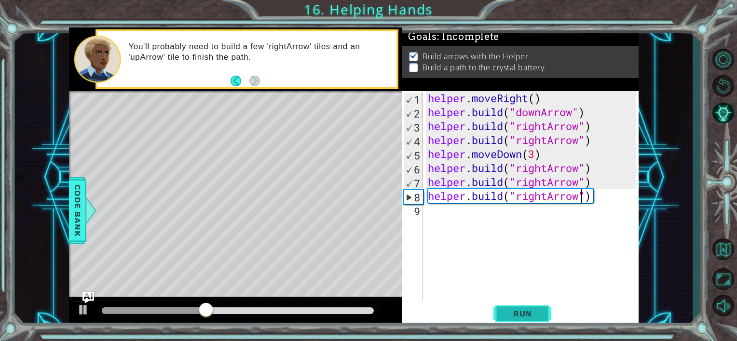
type textarea "[DOMAIN_NAME]("rightArro")"
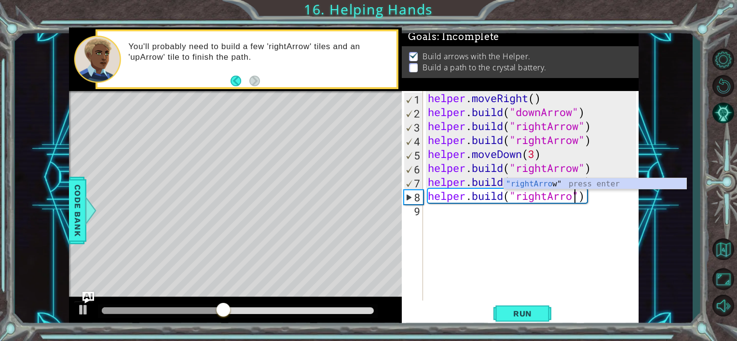
click at [597, 206] on div "helper . moveRight ( ) helper . build ( "downArrow" ) helper . build ( "rightAr…" at bounding box center [533, 210] width 215 height 238
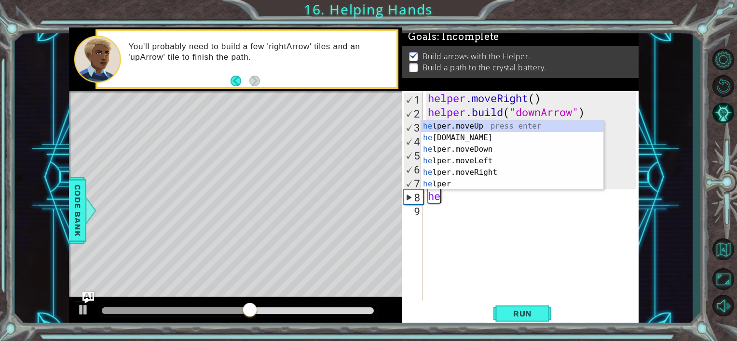
type textarea "h"
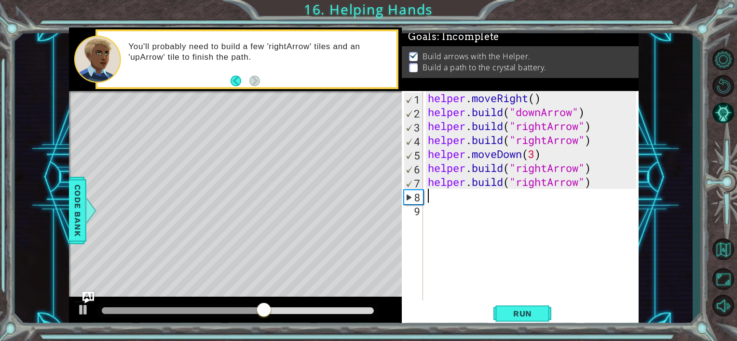
type textarea "[DOMAIN_NAME]("rightArrow")"
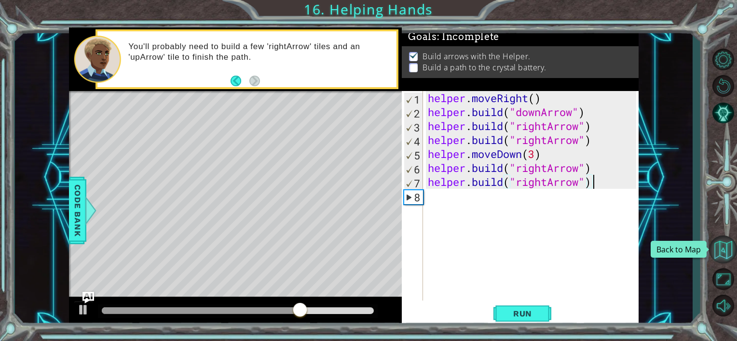
click at [719, 246] on button "Back to Map" at bounding box center [723, 250] width 28 height 28
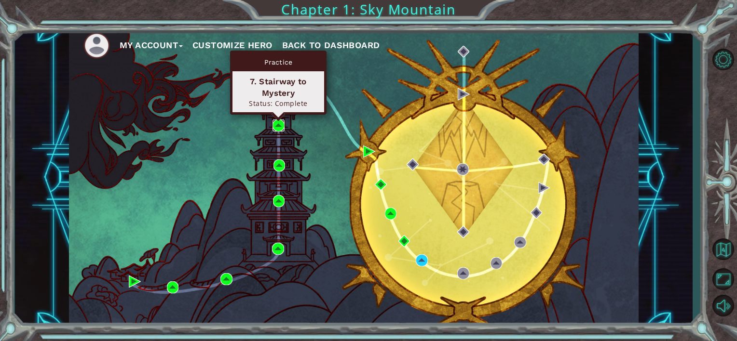
click at [276, 124] on img at bounding box center [278, 126] width 12 height 12
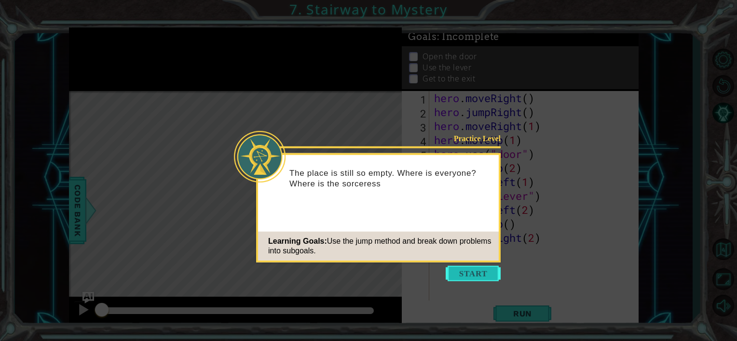
click at [467, 275] on button "Start" at bounding box center [472, 273] width 55 height 15
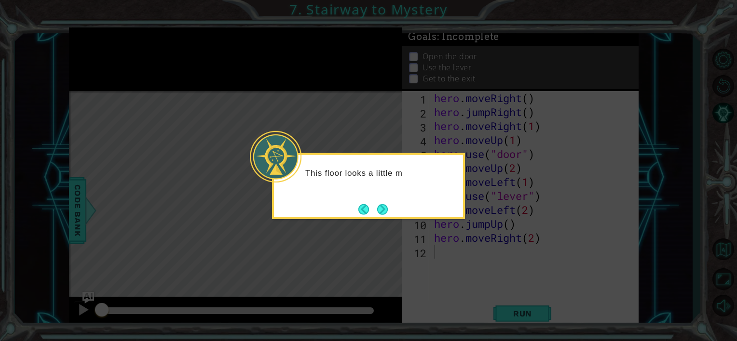
click at [382, 198] on div "This floor looks a little m" at bounding box center [368, 186] width 193 height 66
click at [383, 202] on footer at bounding box center [372, 209] width 29 height 14
click at [384, 206] on button "Next" at bounding box center [382, 208] width 13 height 13
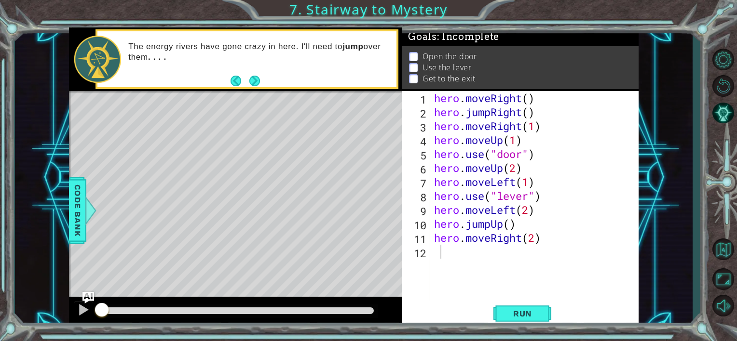
click at [553, 304] on div "Run" at bounding box center [522, 314] width 237 height 24
click at [715, 251] on button "Back to Map" at bounding box center [723, 250] width 28 height 28
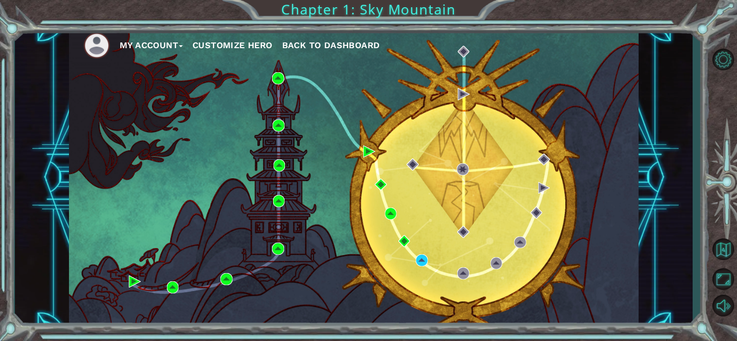
click at [279, 71] on div "My Account Customize Hero Back to Dashboard" at bounding box center [353, 177] width 569 height 300
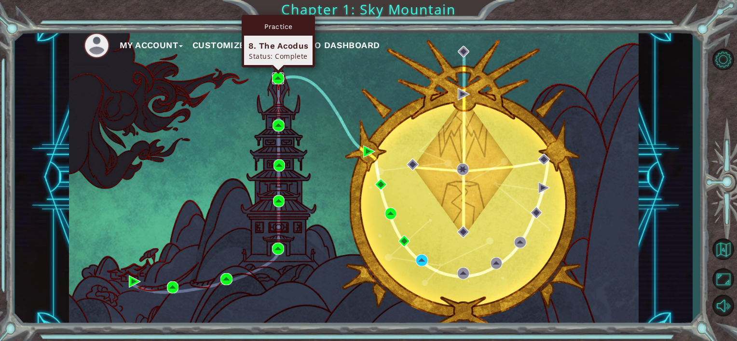
click at [273, 76] on img at bounding box center [278, 78] width 12 height 12
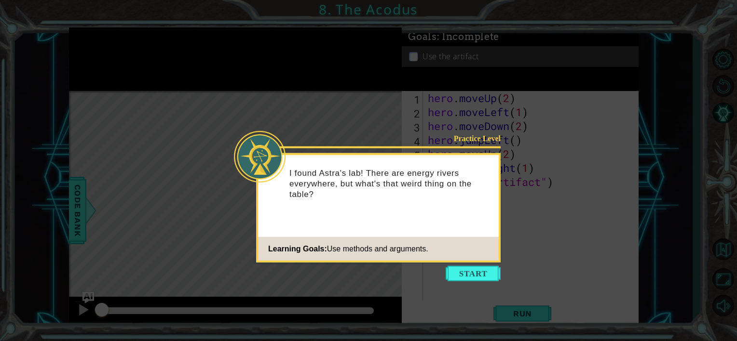
click at [468, 266] on icon at bounding box center [368, 170] width 737 height 341
click at [469, 273] on button "Start" at bounding box center [472, 273] width 55 height 15
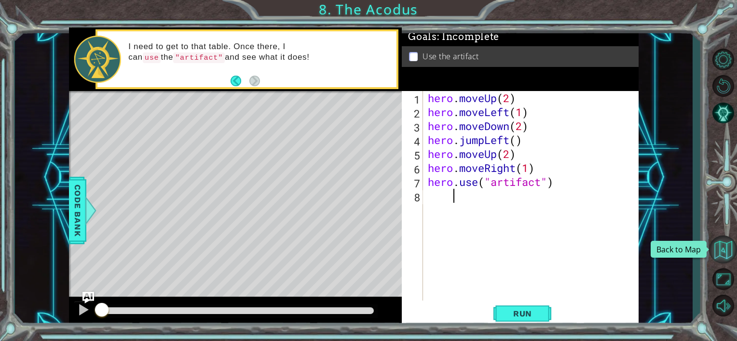
click at [729, 240] on button "Back to Map" at bounding box center [723, 250] width 28 height 28
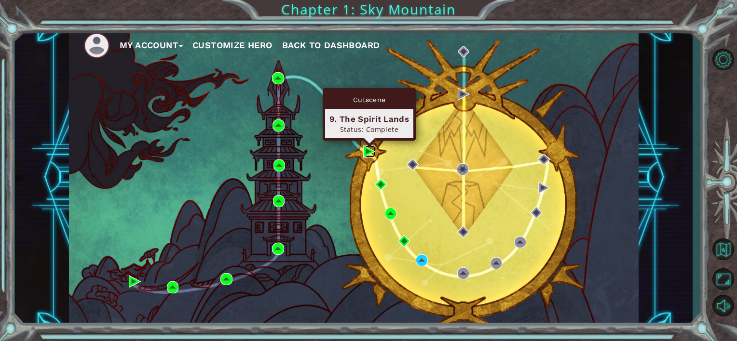
click at [369, 149] on img at bounding box center [369, 152] width 12 height 12
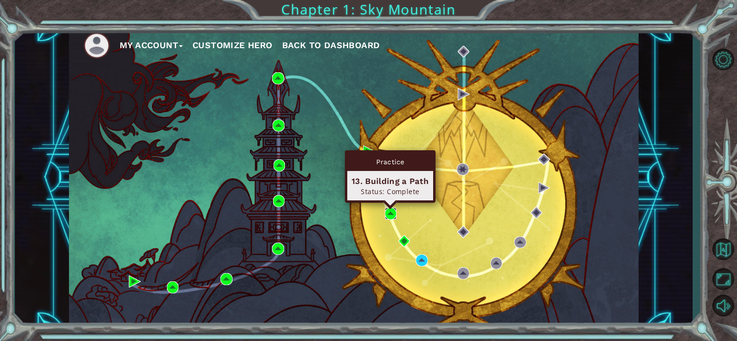
click at [392, 208] on img at bounding box center [391, 214] width 12 height 12
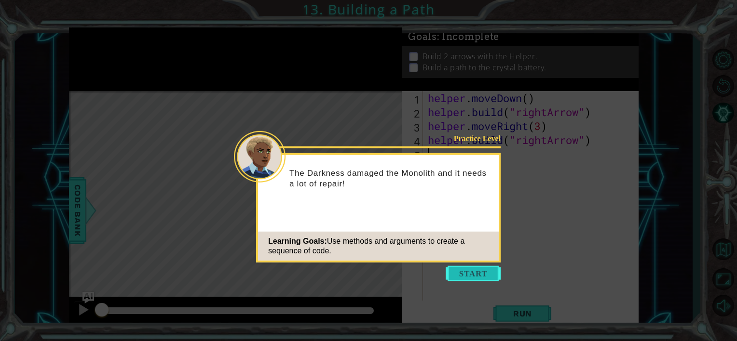
click at [469, 276] on button "Start" at bounding box center [472, 273] width 55 height 15
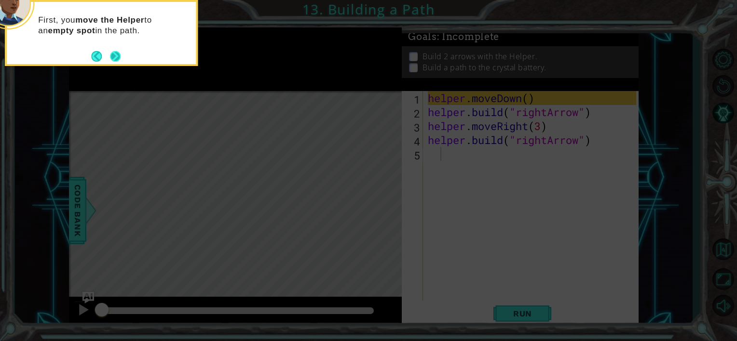
click at [122, 56] on div "First, you move the Helper to an empty spot in the path." at bounding box center [101, 33] width 193 height 66
click at [118, 54] on button "Next" at bounding box center [115, 57] width 12 height 12
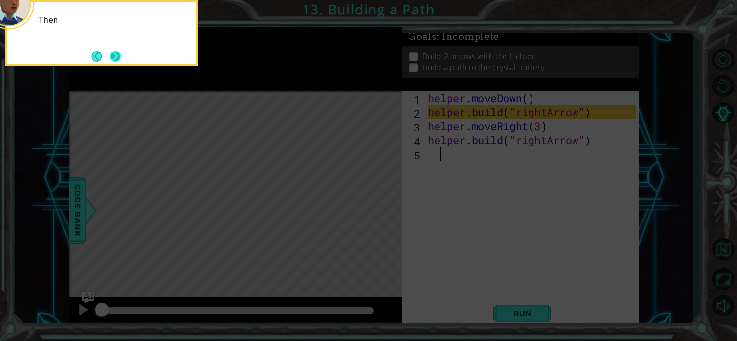
click at [116, 54] on button "Next" at bounding box center [116, 56] width 16 height 16
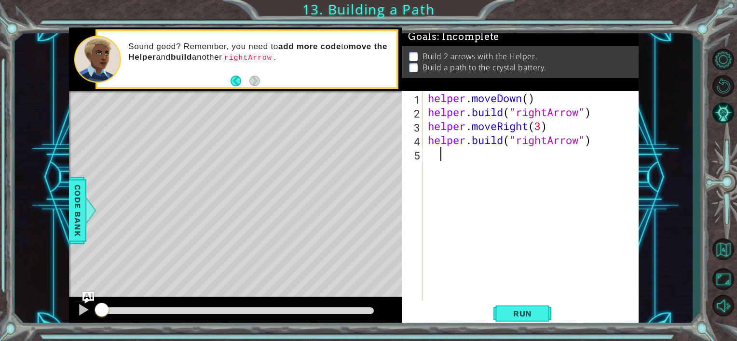
click at [510, 304] on div "1 ההההההההההההההההההההההההההההההההההההההההההההההההההההההההההההההההההההההההההההה…" at bounding box center [368, 170] width 737 height 341
click at [511, 304] on span "Run" at bounding box center [522, 314] width 38 height 10
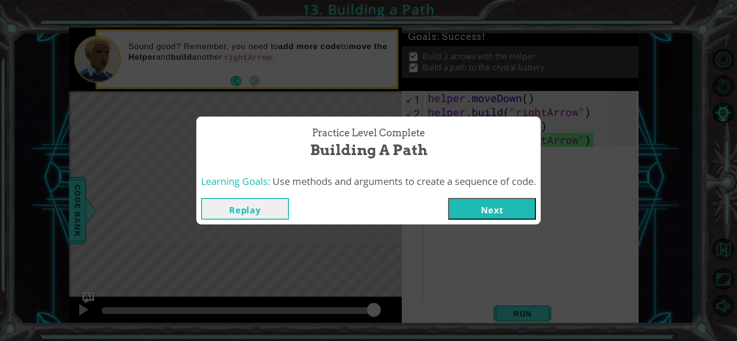
click at [265, 204] on button "Replay" at bounding box center [245, 209] width 88 height 22
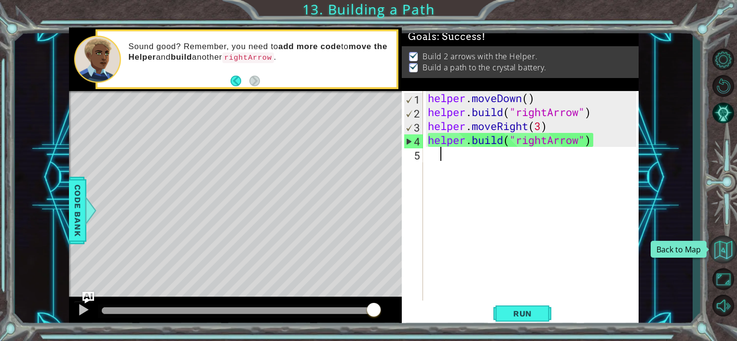
click at [729, 251] on button "Back to Map" at bounding box center [723, 250] width 28 height 28
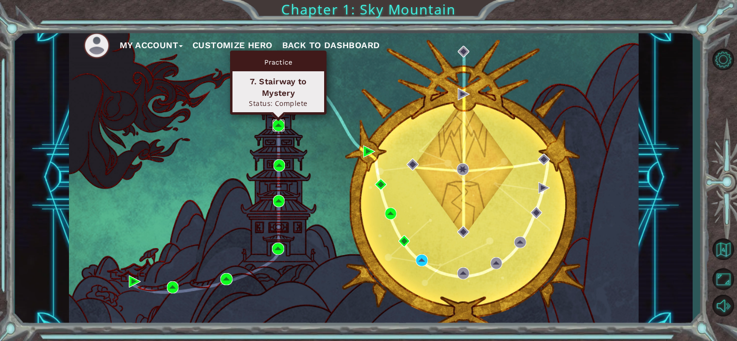
click at [277, 120] on img at bounding box center [278, 126] width 12 height 12
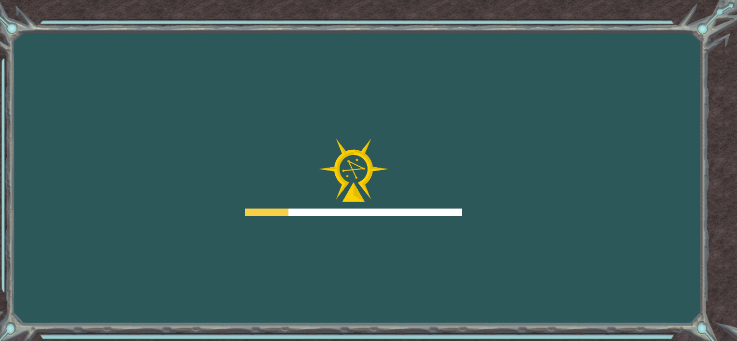
click at [277, 120] on div "Goals Error loading from server. Try refreshing the page. You'll need to join a…" at bounding box center [368, 170] width 737 height 341
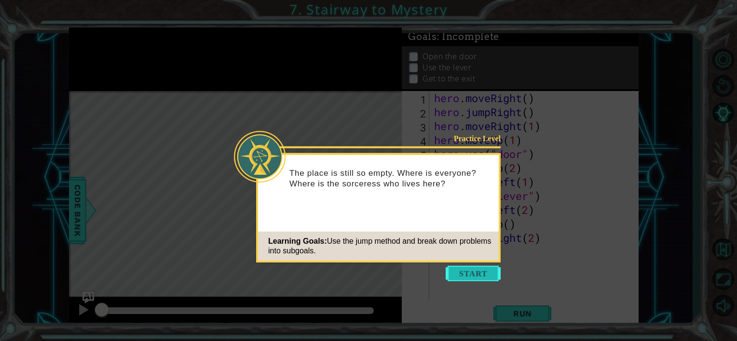
click at [474, 274] on button "Start" at bounding box center [472, 273] width 55 height 15
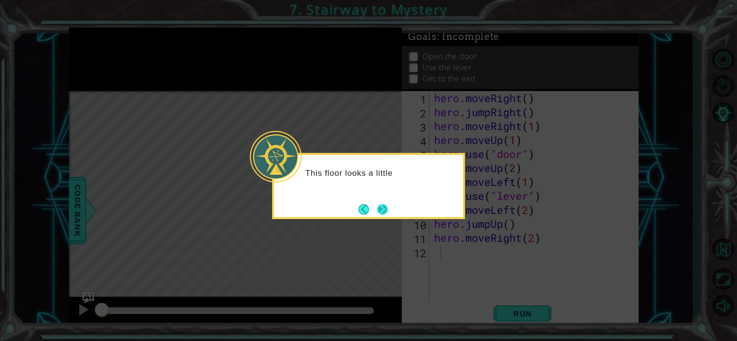
click at [382, 208] on button "Next" at bounding box center [382, 209] width 16 height 16
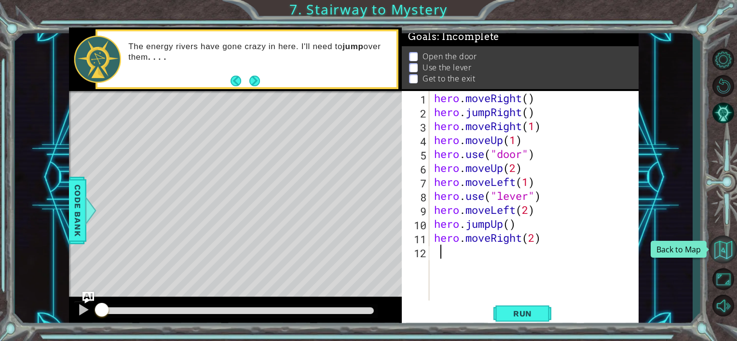
click at [712, 250] on button "Back to Map" at bounding box center [723, 250] width 28 height 28
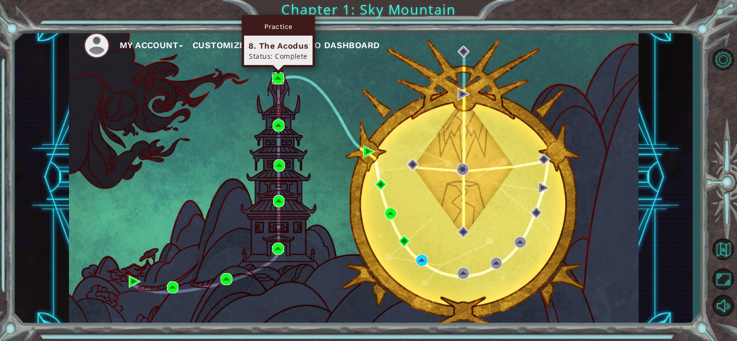
click at [280, 81] on img at bounding box center [278, 78] width 12 height 12
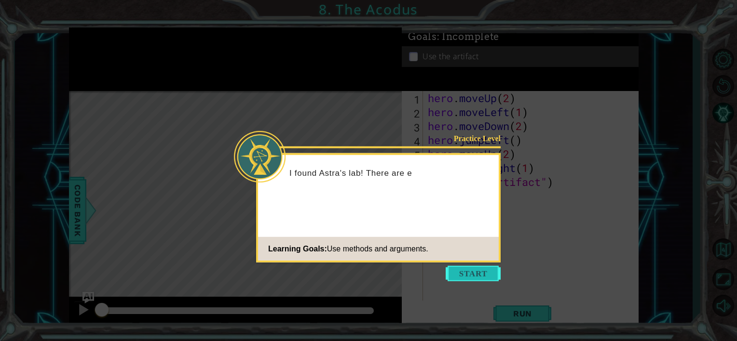
click at [456, 272] on button "Start" at bounding box center [472, 273] width 55 height 15
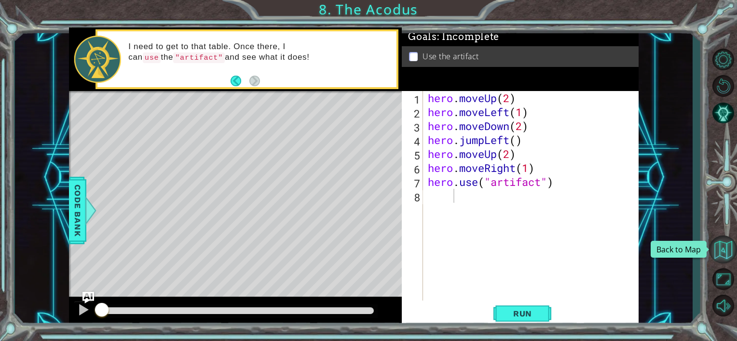
click at [725, 249] on button "Back to Map" at bounding box center [723, 250] width 28 height 28
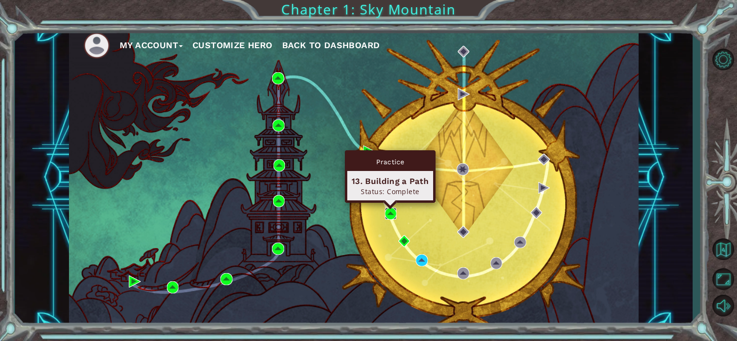
click at [392, 218] on img at bounding box center [391, 214] width 12 height 12
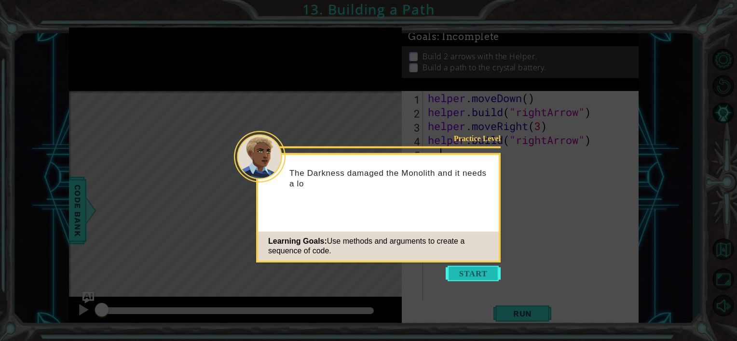
click at [466, 279] on button "Start" at bounding box center [472, 273] width 55 height 15
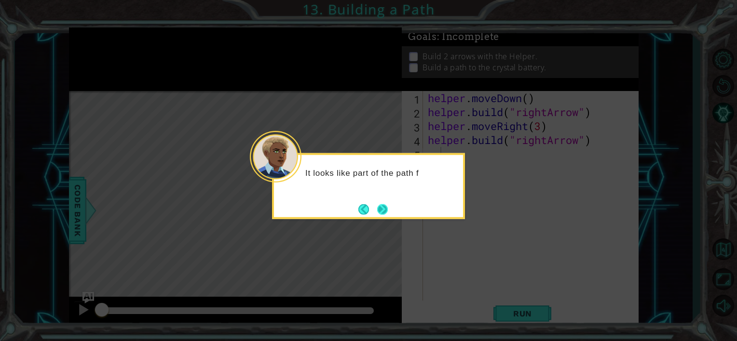
click at [388, 212] on button "Next" at bounding box center [382, 209] width 11 height 11
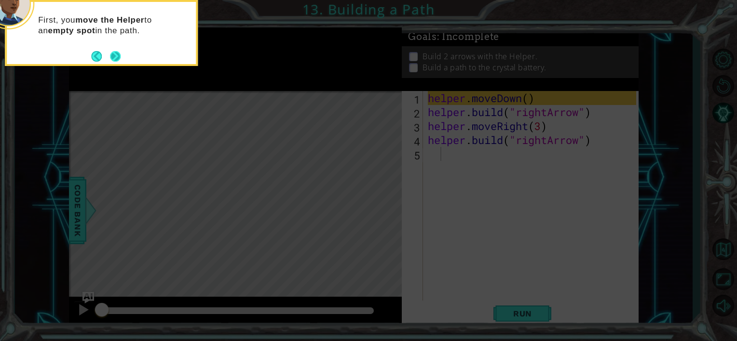
click at [110, 55] on button "Next" at bounding box center [115, 56] width 17 height 17
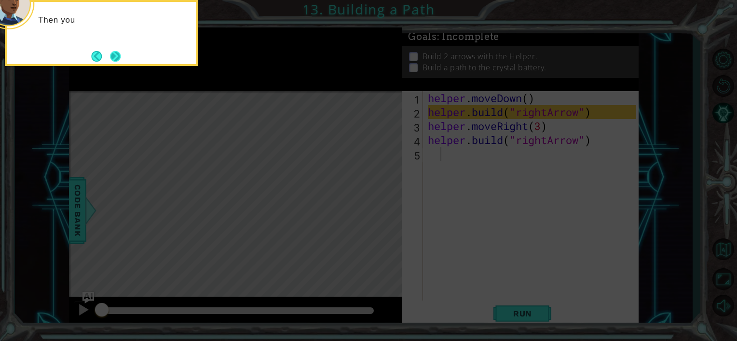
click at [112, 56] on button "Next" at bounding box center [115, 57] width 12 height 12
